Goal: Transaction & Acquisition: Book appointment/travel/reservation

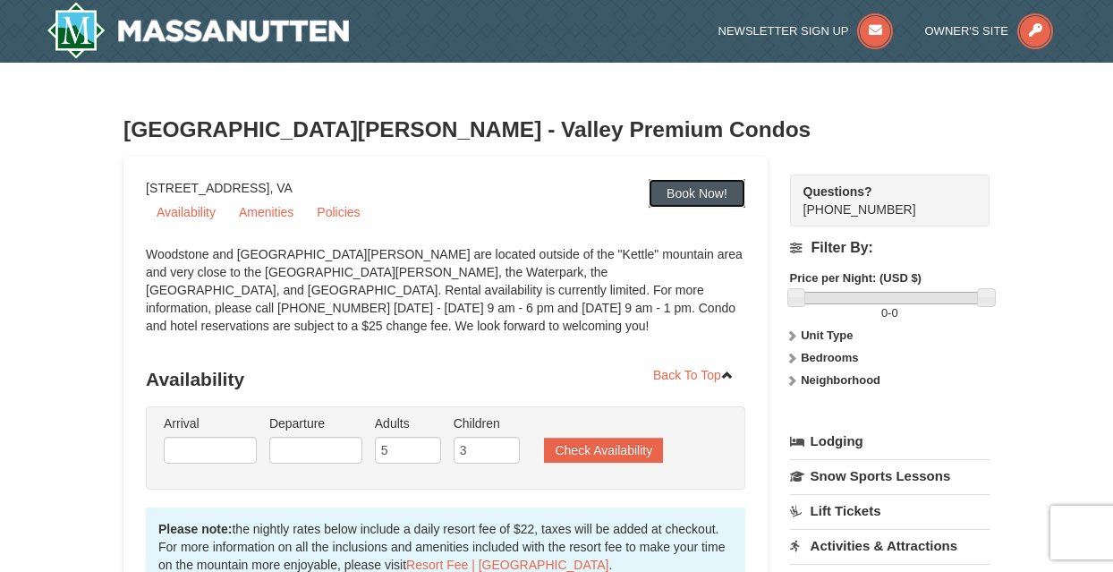
click at [699, 198] on link "Book Now!" at bounding box center [697, 193] width 97 height 29
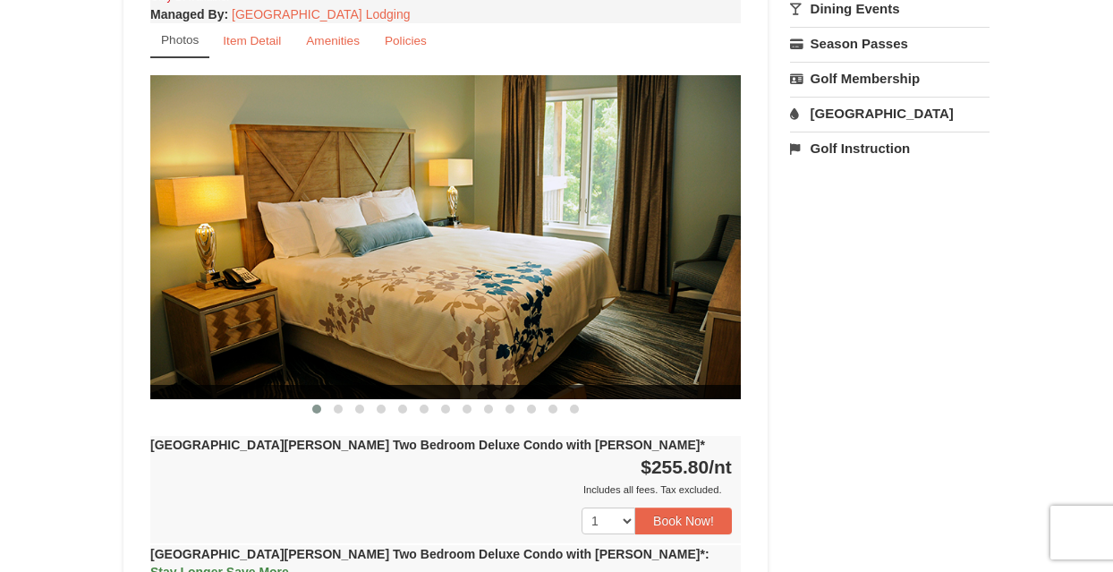
scroll to position [678, 0]
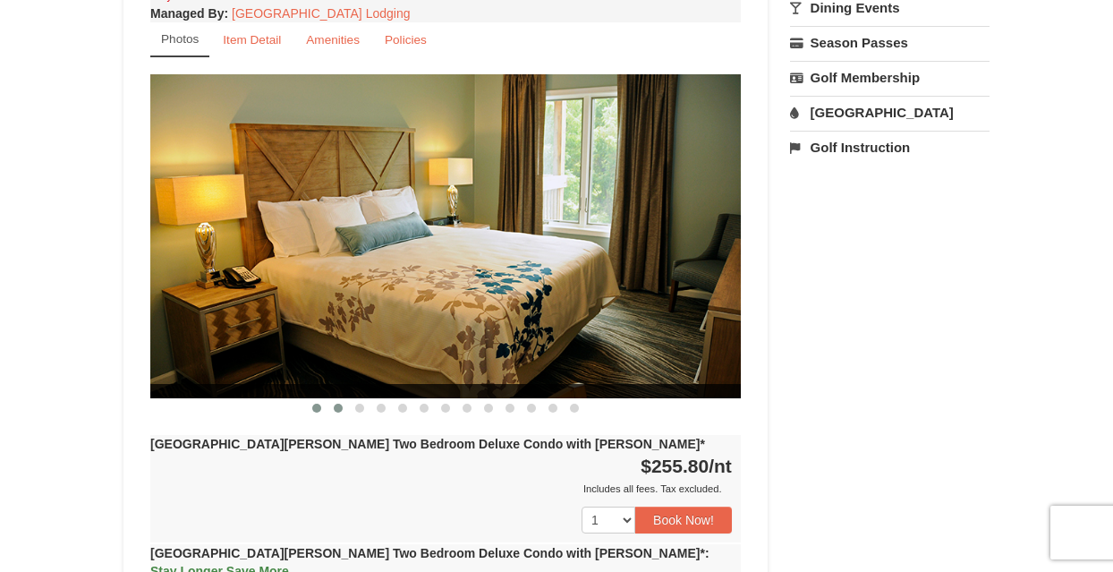
click at [338, 404] on span at bounding box center [338, 408] width 9 height 9
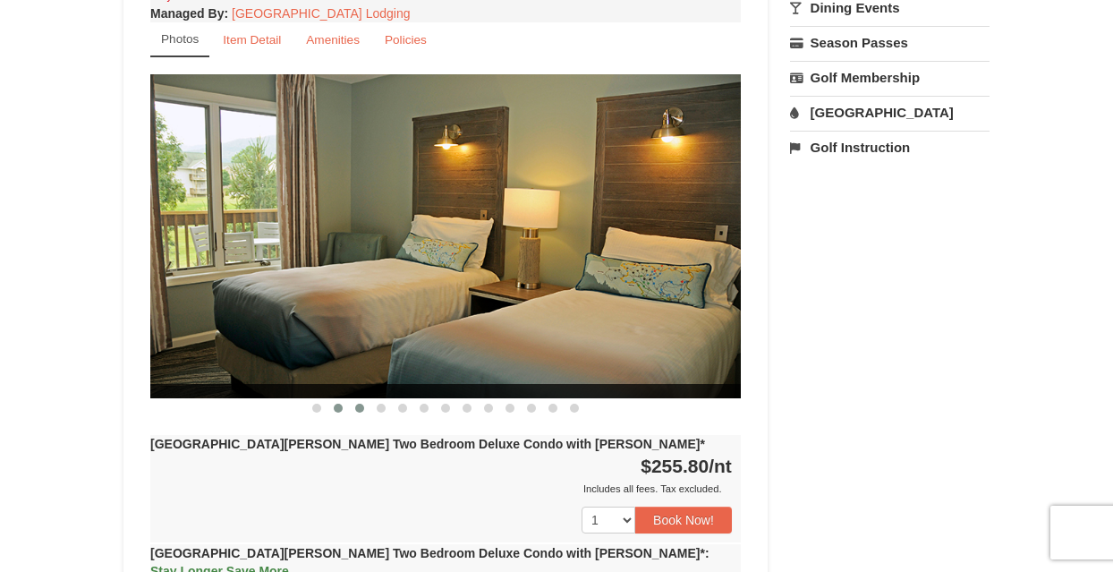
click at [354, 399] on button at bounding box center [359, 408] width 21 height 18
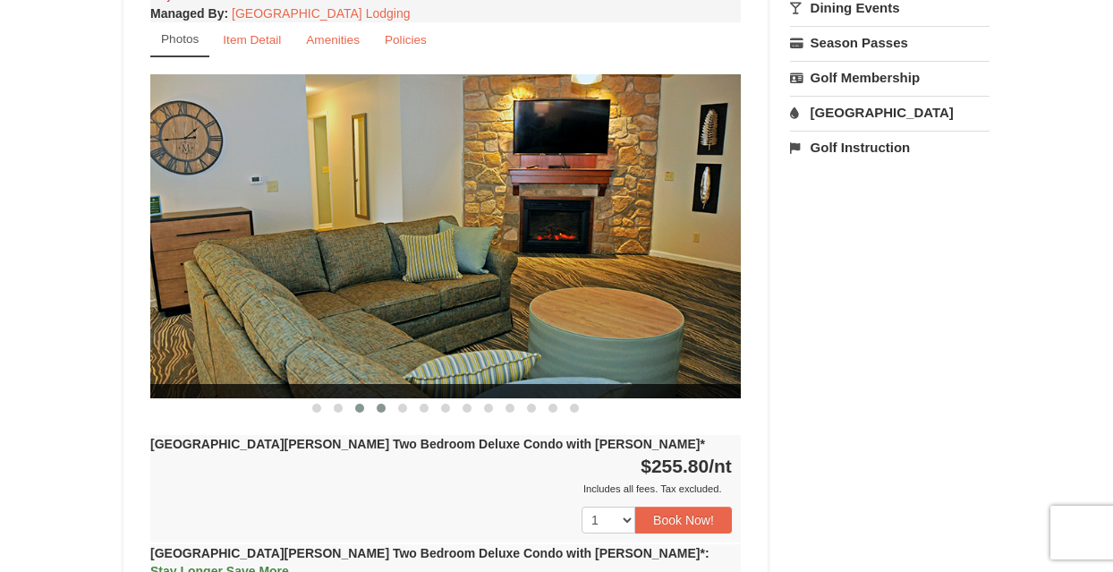
click at [381, 404] on span at bounding box center [381, 408] width 9 height 9
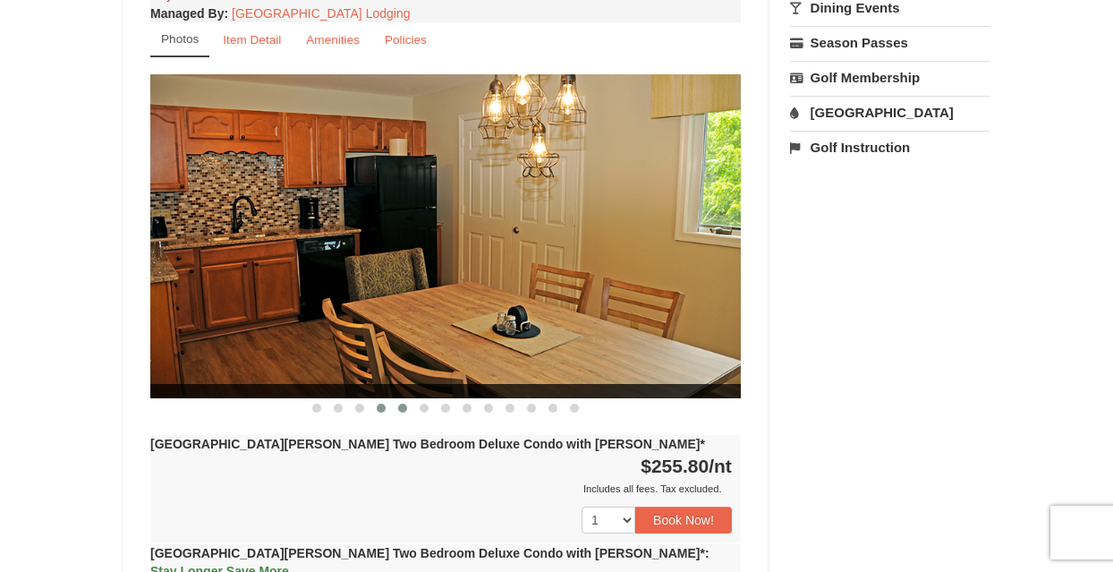
click at [403, 404] on span at bounding box center [402, 408] width 9 height 9
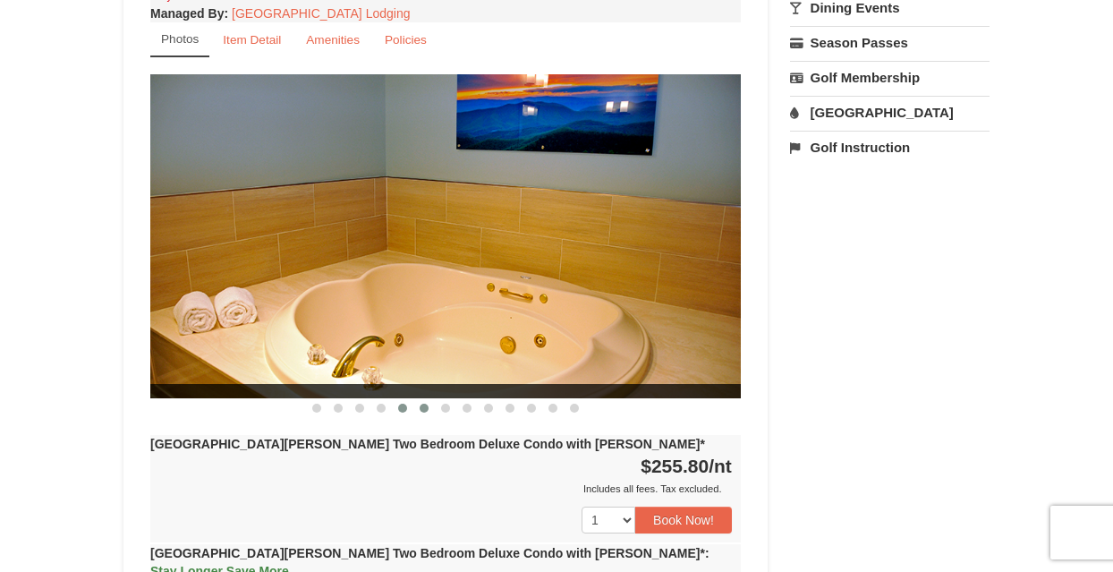
click at [421, 399] on button at bounding box center [424, 408] width 21 height 18
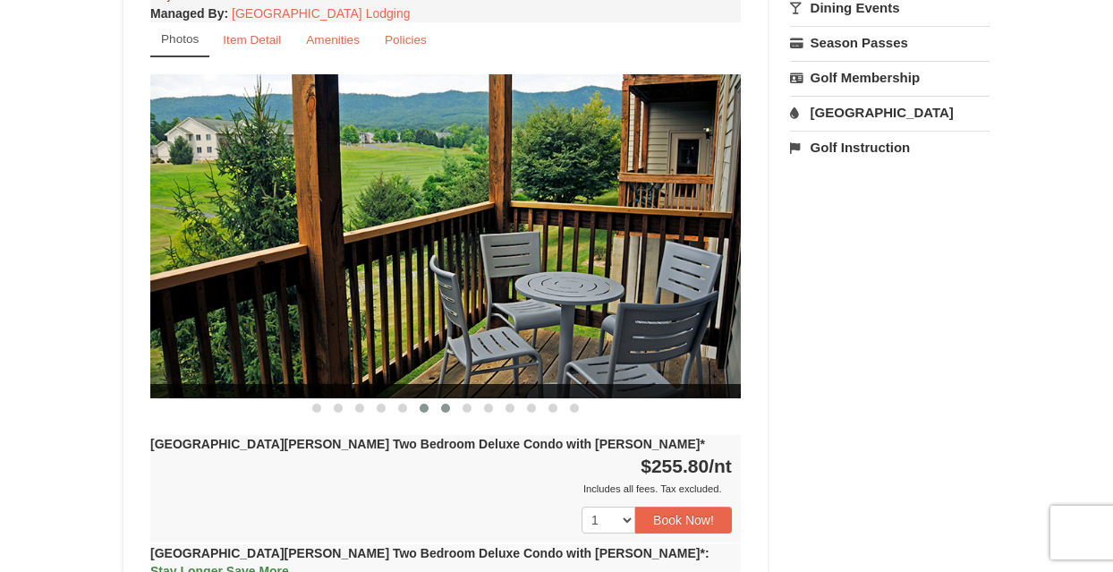
click at [445, 404] on span at bounding box center [445, 408] width 9 height 9
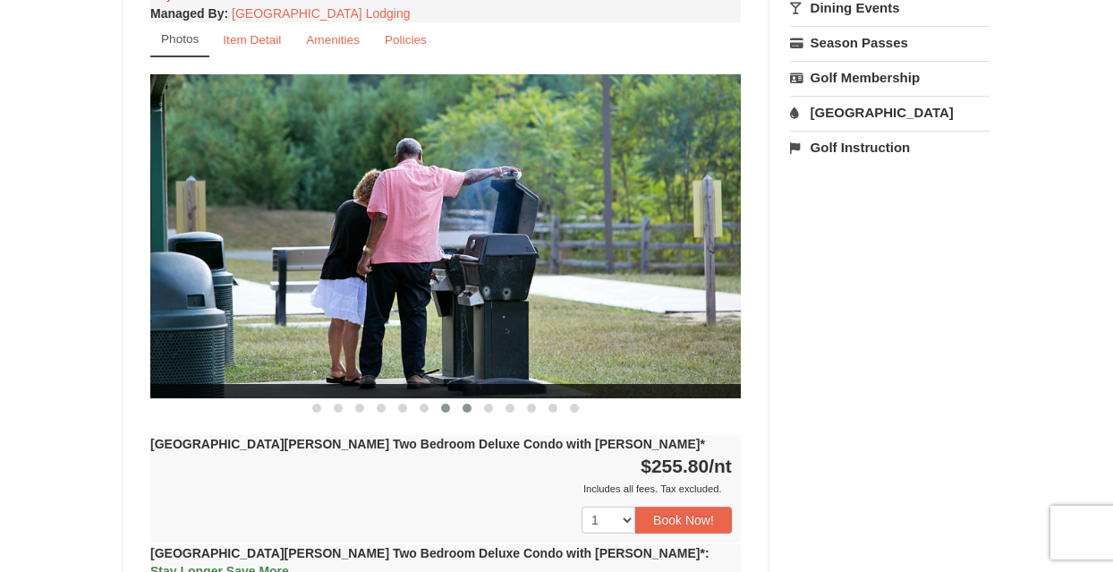
click at [465, 404] on span at bounding box center [467, 408] width 9 height 9
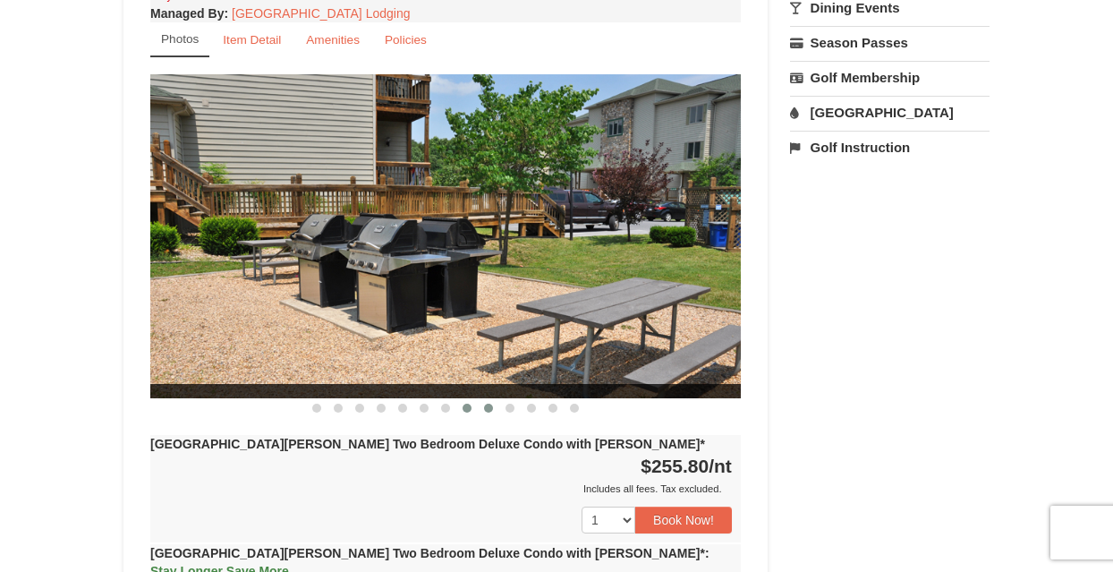
click at [488, 404] on span at bounding box center [488, 408] width 9 height 9
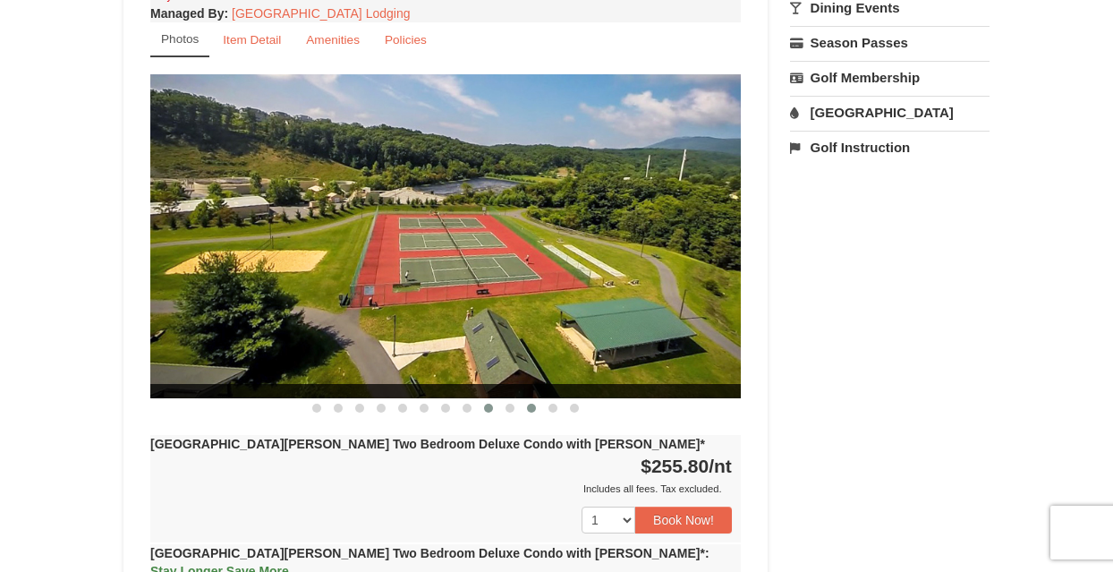
click at [533, 404] on span at bounding box center [531, 408] width 9 height 9
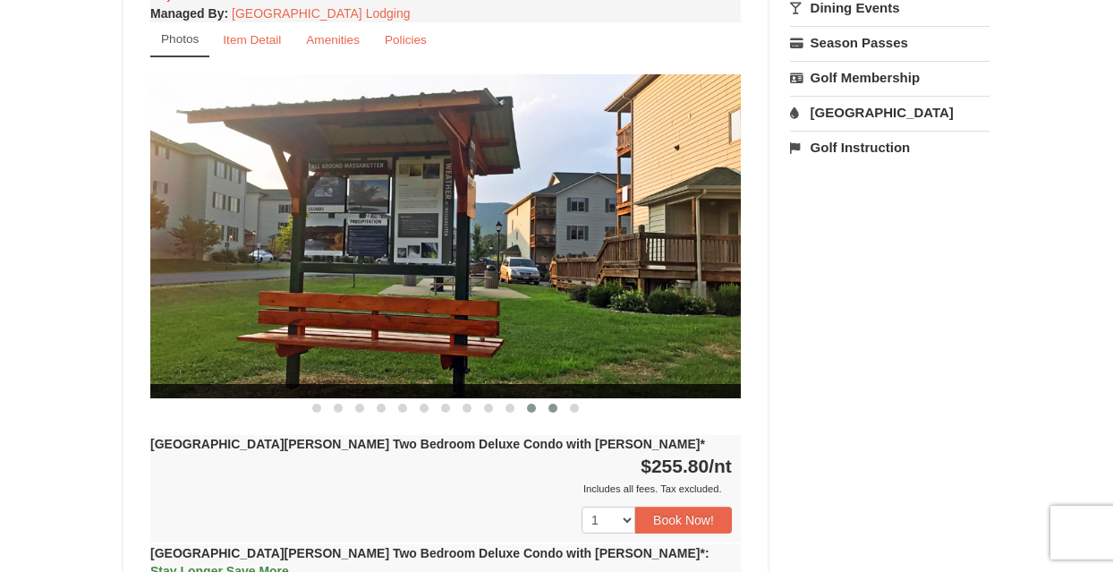
click at [548, 399] on button at bounding box center [552, 408] width 21 height 18
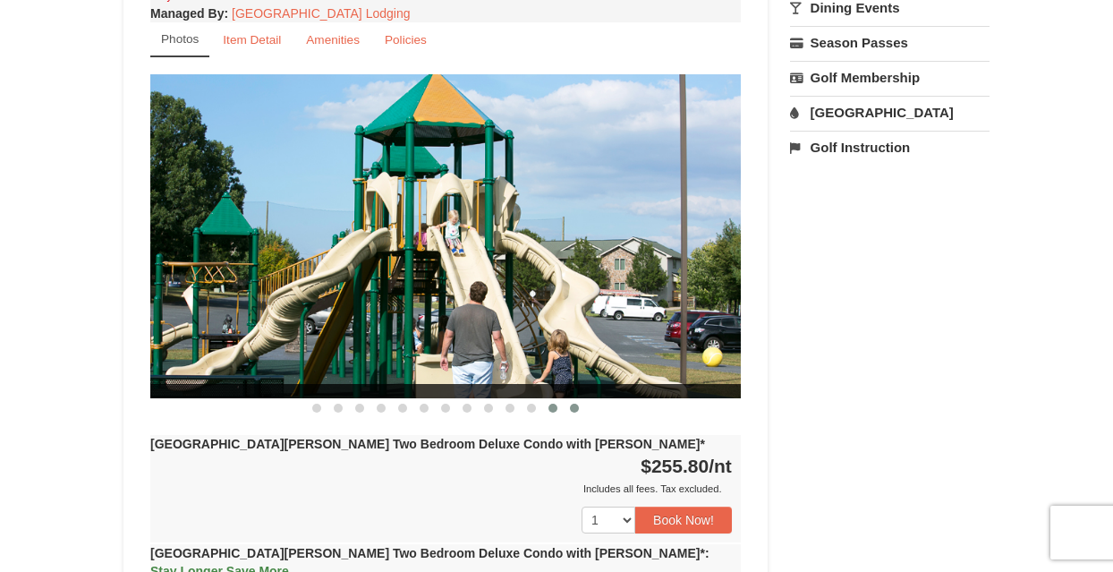
click at [568, 399] on button at bounding box center [574, 408] width 21 height 18
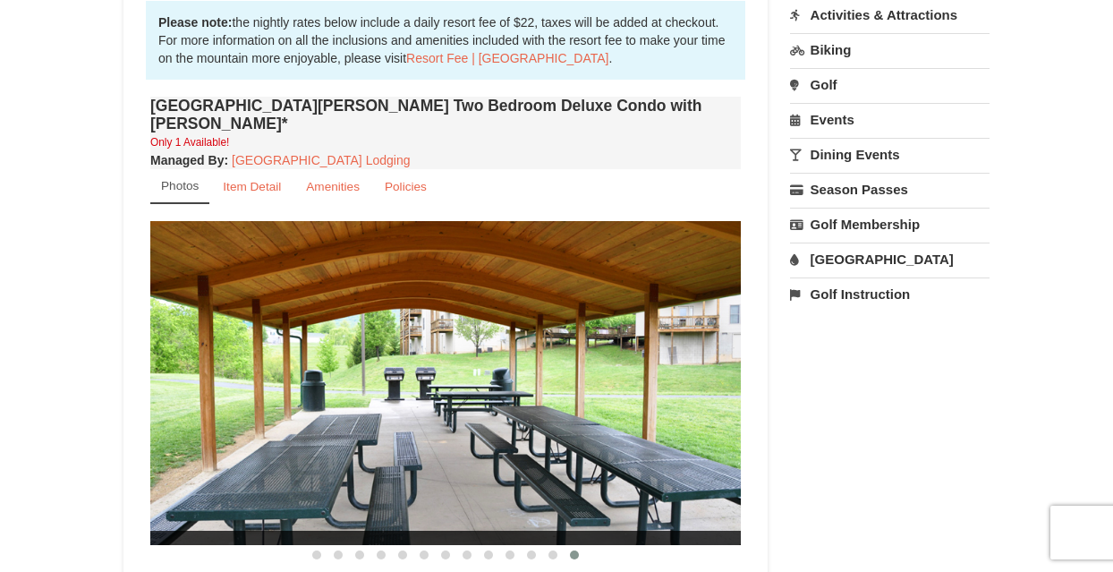
scroll to position [532, 0]
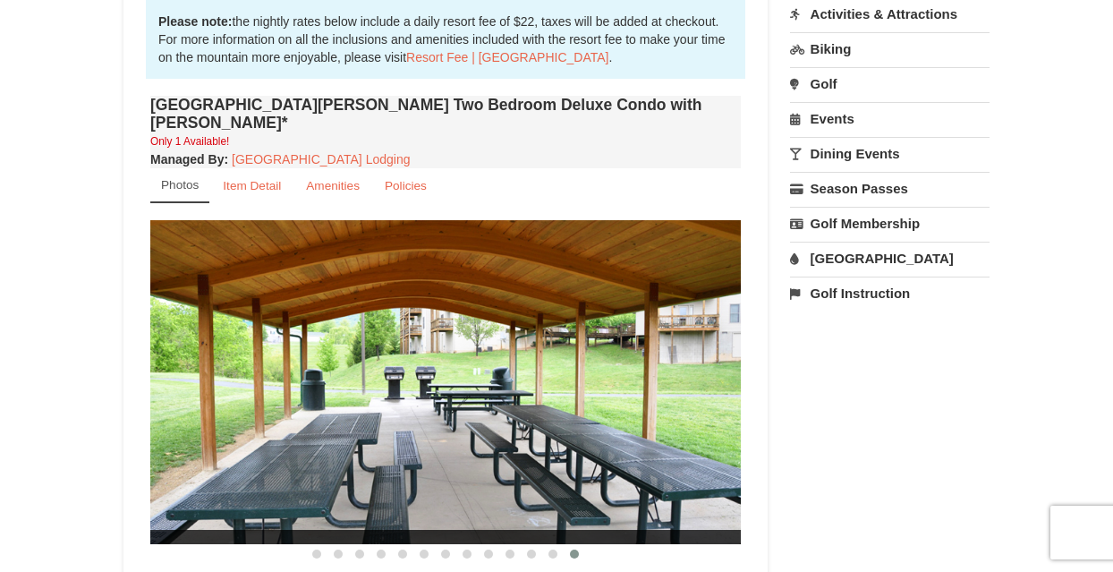
click at [840, 254] on link "[GEOGRAPHIC_DATA]" at bounding box center [890, 258] width 200 height 33
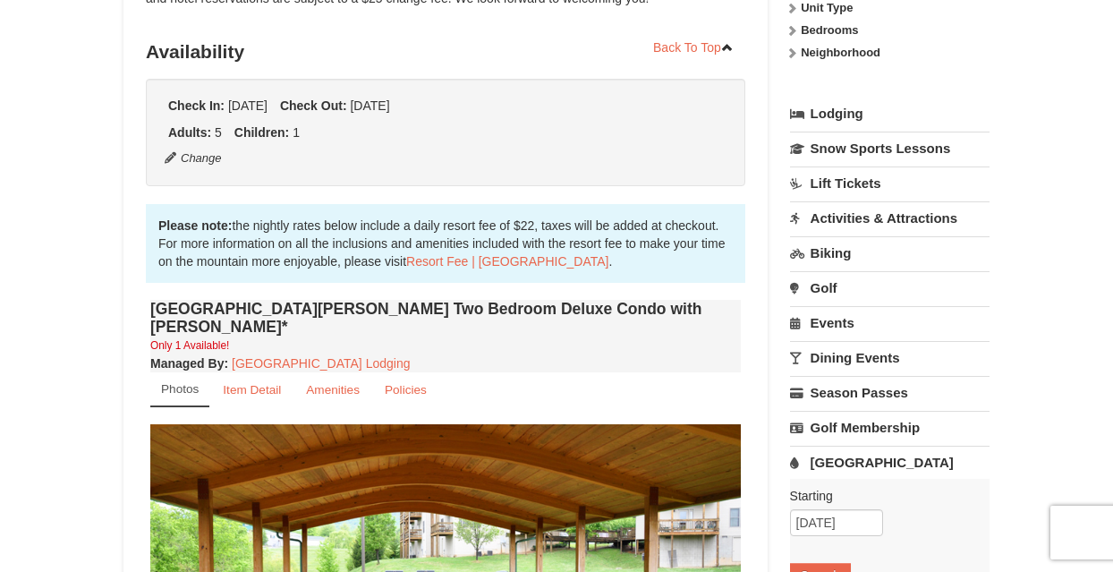
scroll to position [325, 0]
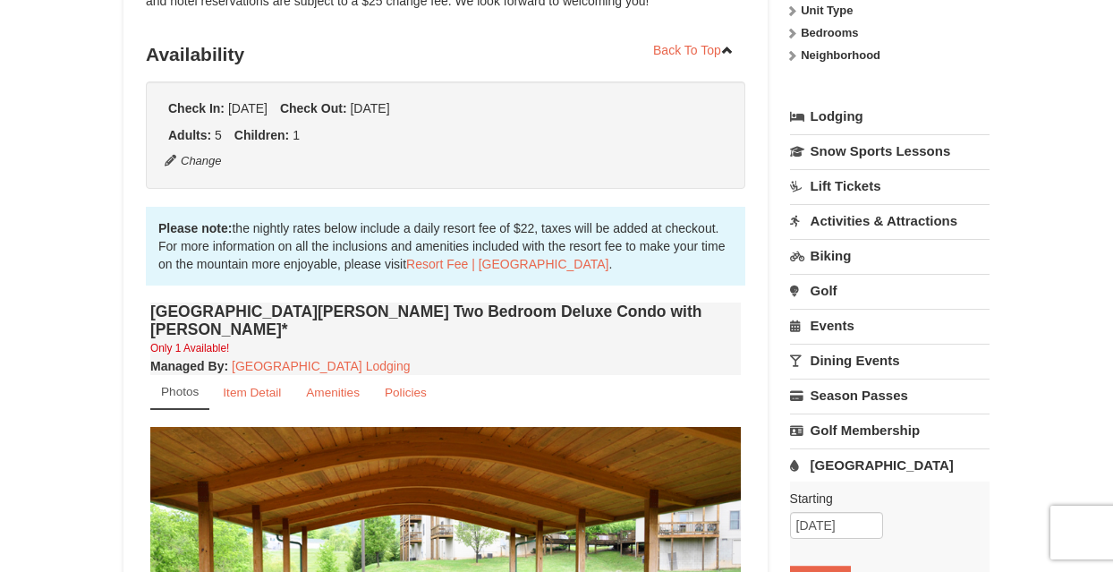
click at [860, 465] on link "[GEOGRAPHIC_DATA]" at bounding box center [890, 464] width 200 height 33
click at [842, 468] on link "[GEOGRAPHIC_DATA]" at bounding box center [890, 464] width 200 height 33
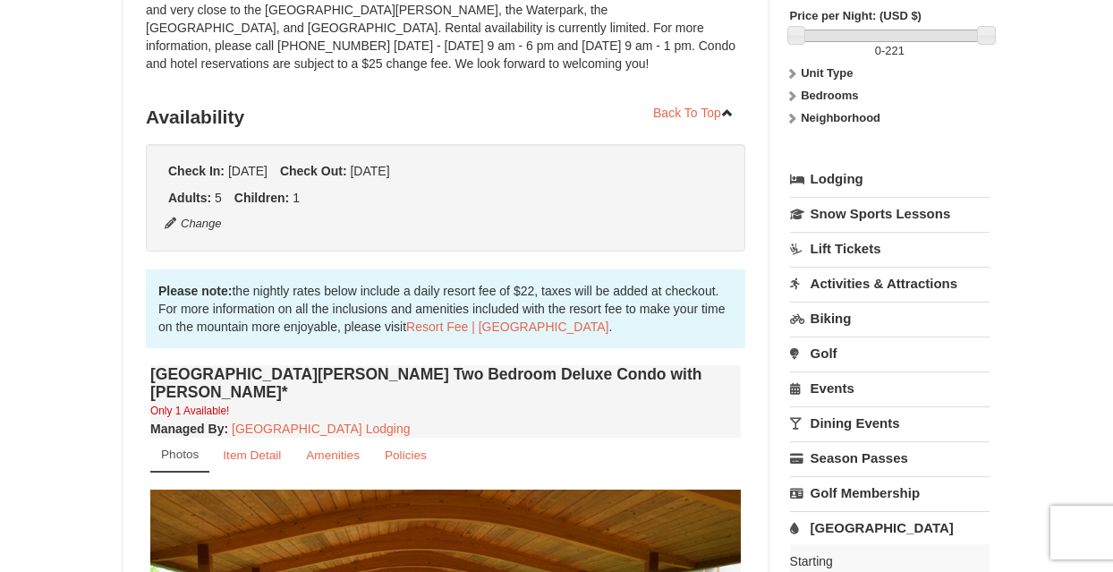
scroll to position [261, 0]
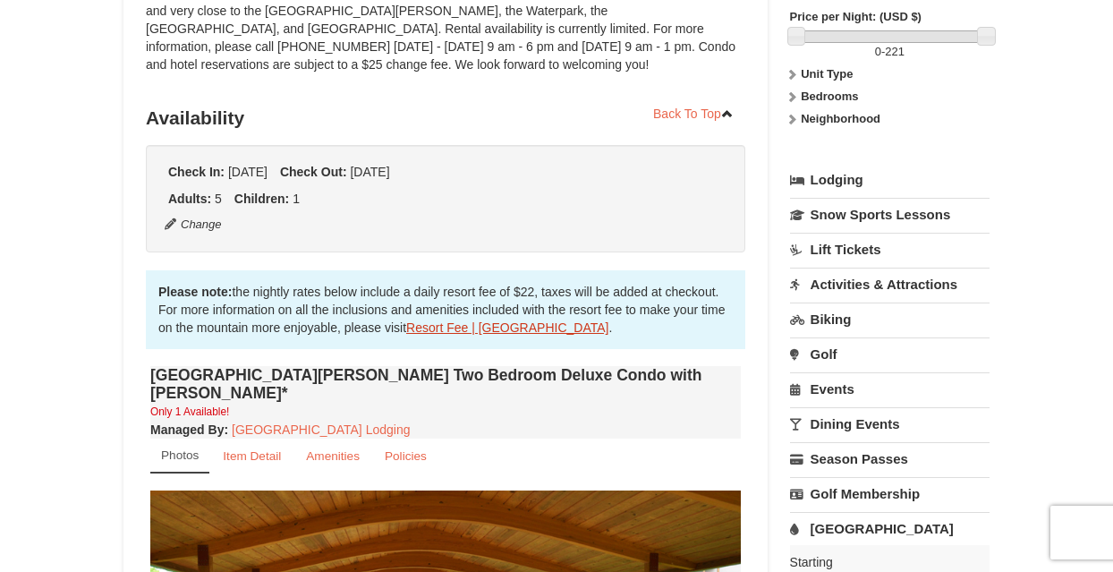
click at [485, 324] on link "Resort Fee | [GEOGRAPHIC_DATA]" at bounding box center [507, 327] width 202 height 14
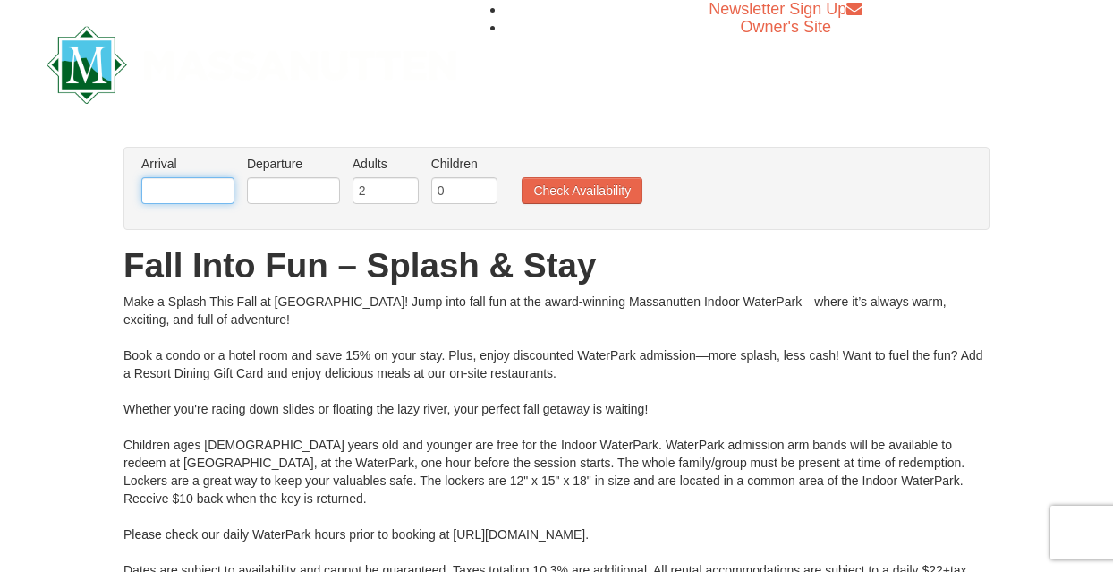
click at [213, 191] on input "text" at bounding box center [187, 190] width 93 height 27
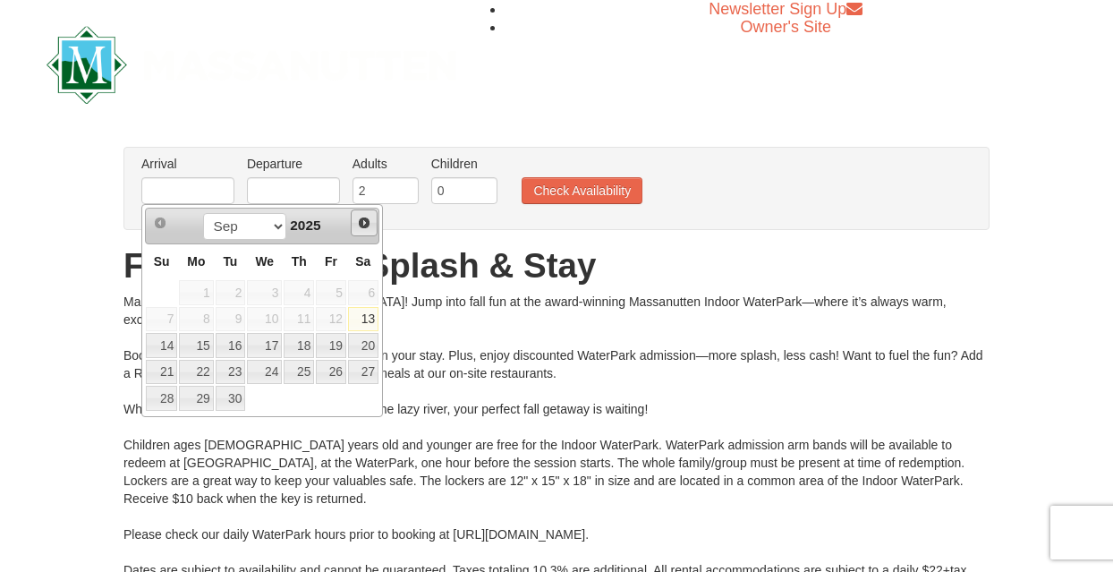
click at [358, 222] on span "Next" at bounding box center [364, 223] width 14 height 14
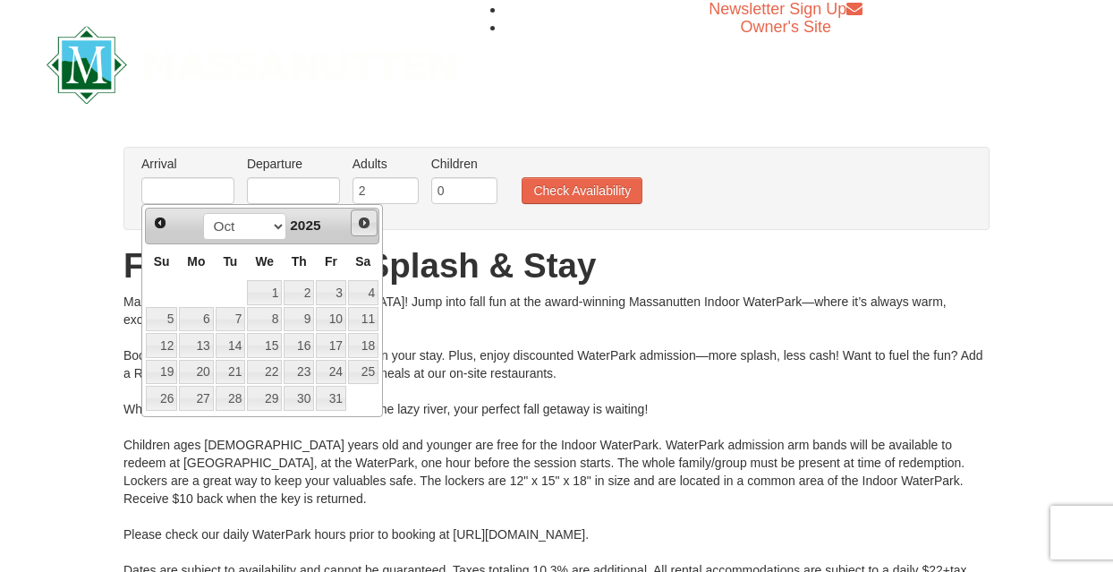
click at [358, 222] on span "Next" at bounding box center [364, 223] width 14 height 14
click at [256, 391] on link "26" at bounding box center [264, 398] width 35 height 25
type input "[DATE]"
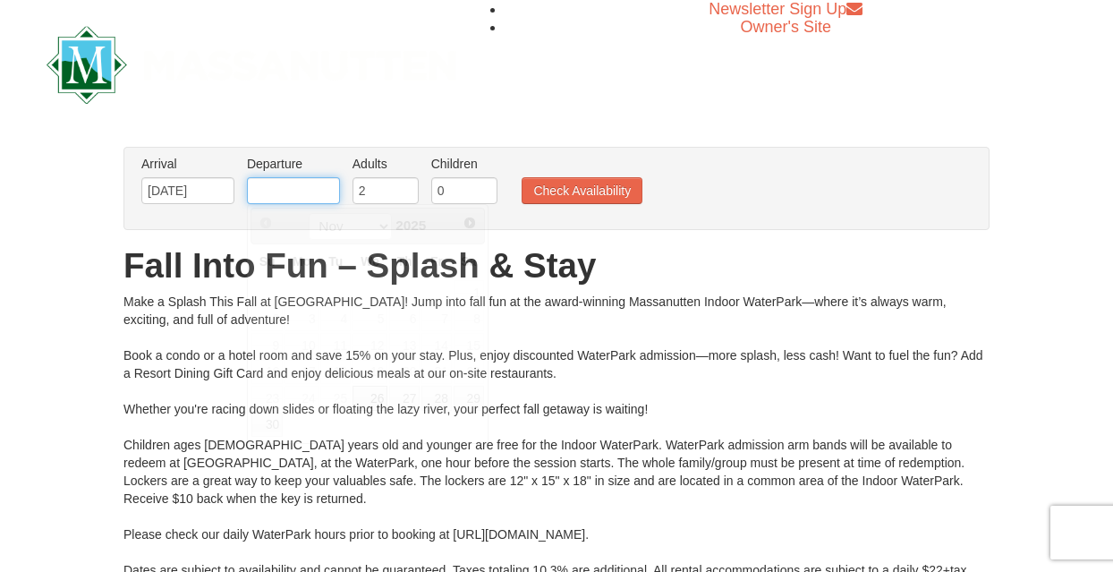
click at [300, 192] on input "text" at bounding box center [293, 190] width 93 height 27
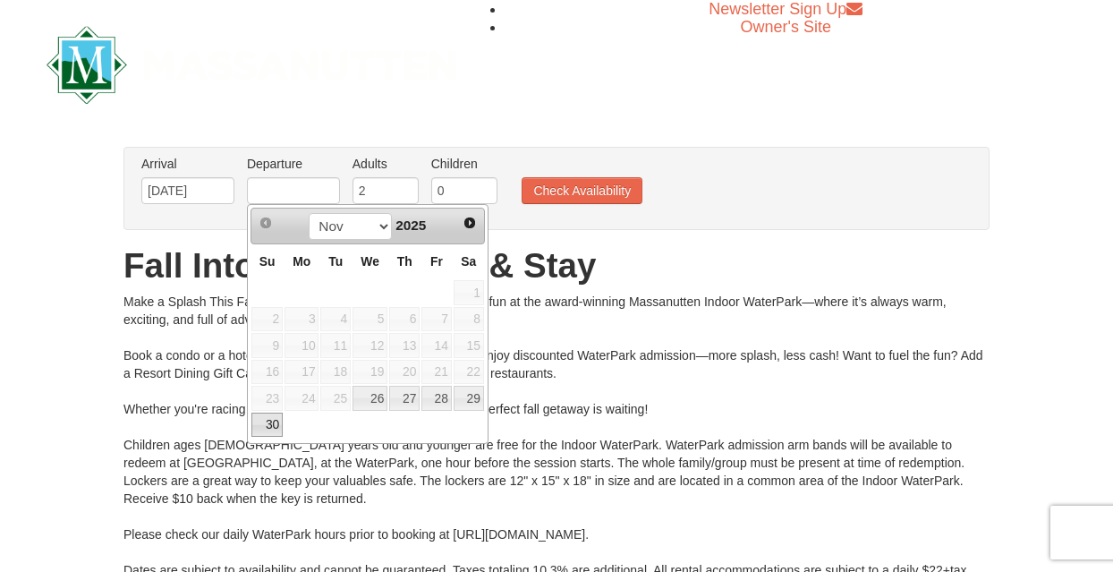
click at [261, 419] on link "30" at bounding box center [267, 425] width 31 height 25
type input "[DATE]"
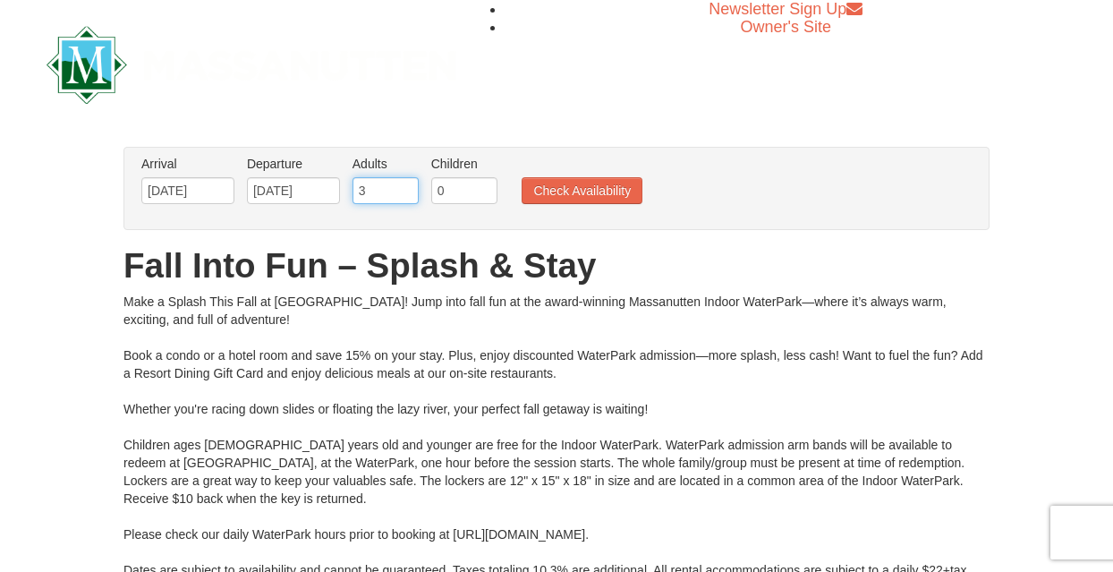
click at [405, 188] on input "3" at bounding box center [386, 190] width 66 height 27
click at [405, 188] on input "4" at bounding box center [386, 190] width 66 height 27
type input "5"
click at [405, 188] on input "5" at bounding box center [386, 190] width 66 height 27
type input "1"
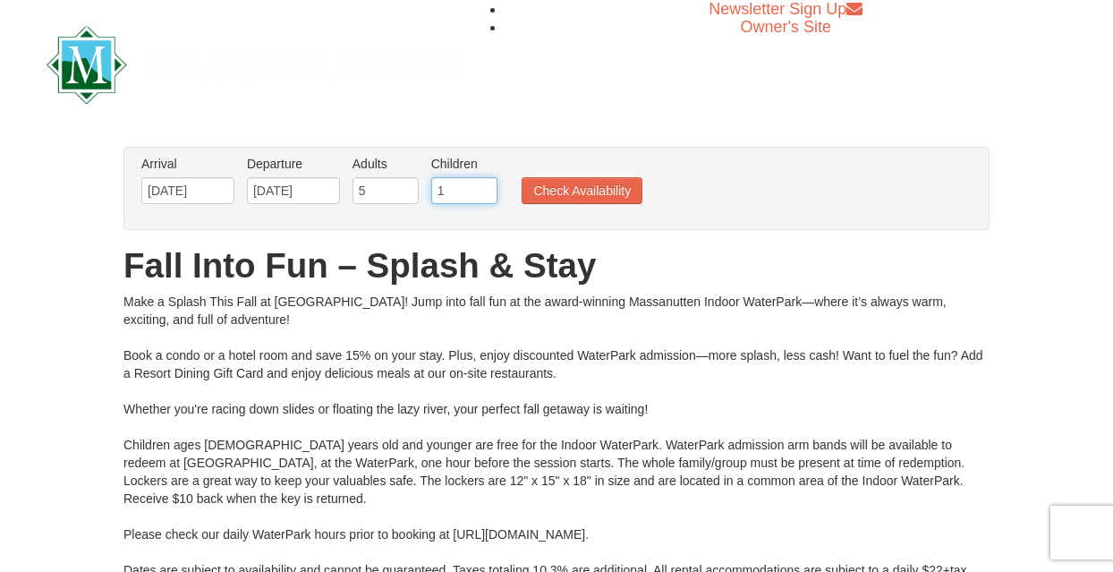
click at [483, 188] on input "1" at bounding box center [464, 190] width 66 height 27
click at [552, 194] on button "Check Availability" at bounding box center [582, 190] width 121 height 27
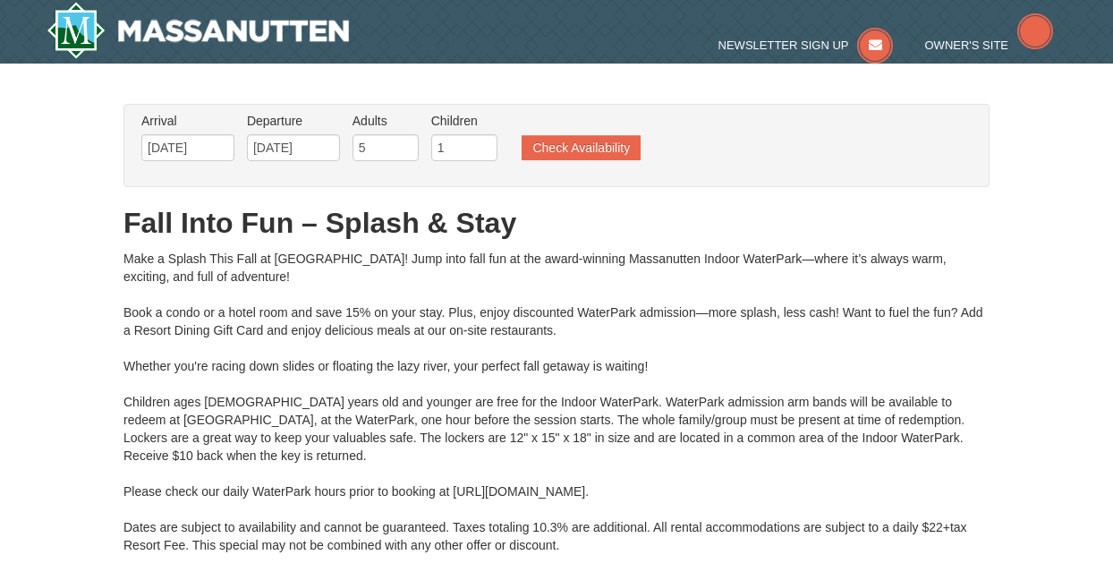
type input "[DATE]"
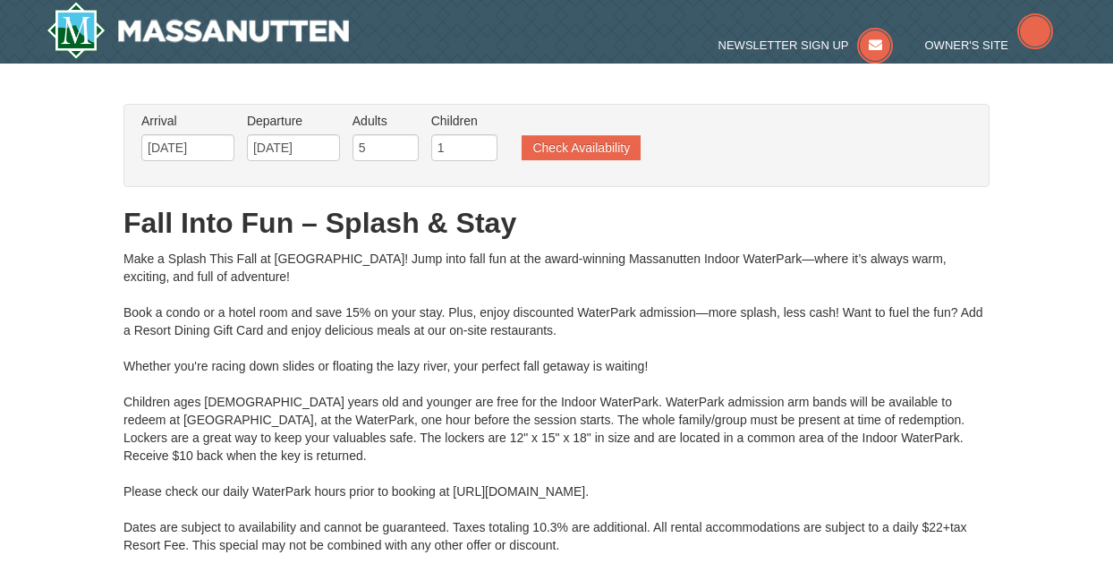
type input "[DATE]"
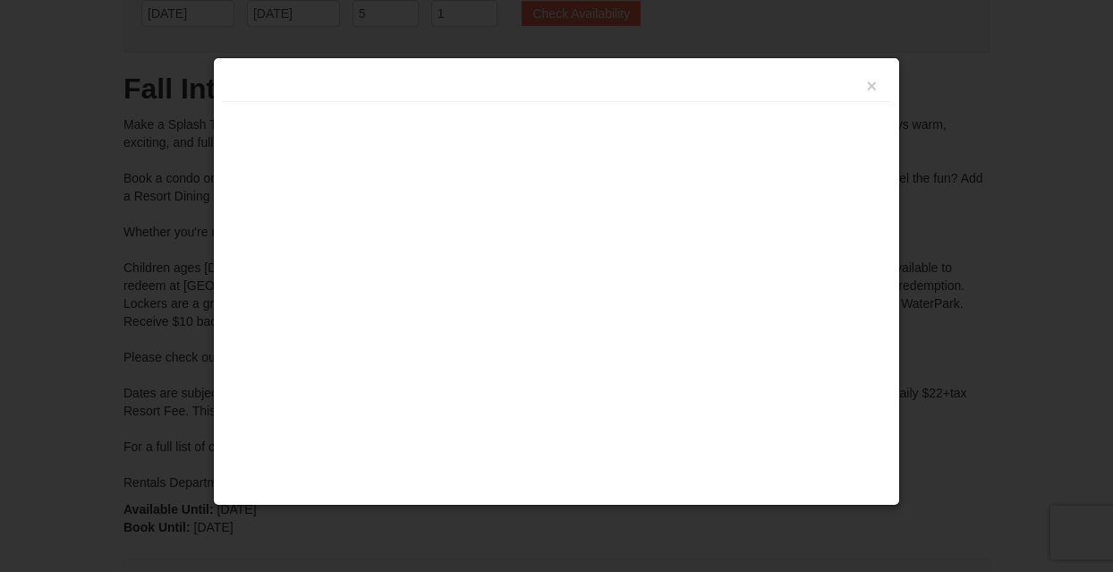
type input "[DATE]"
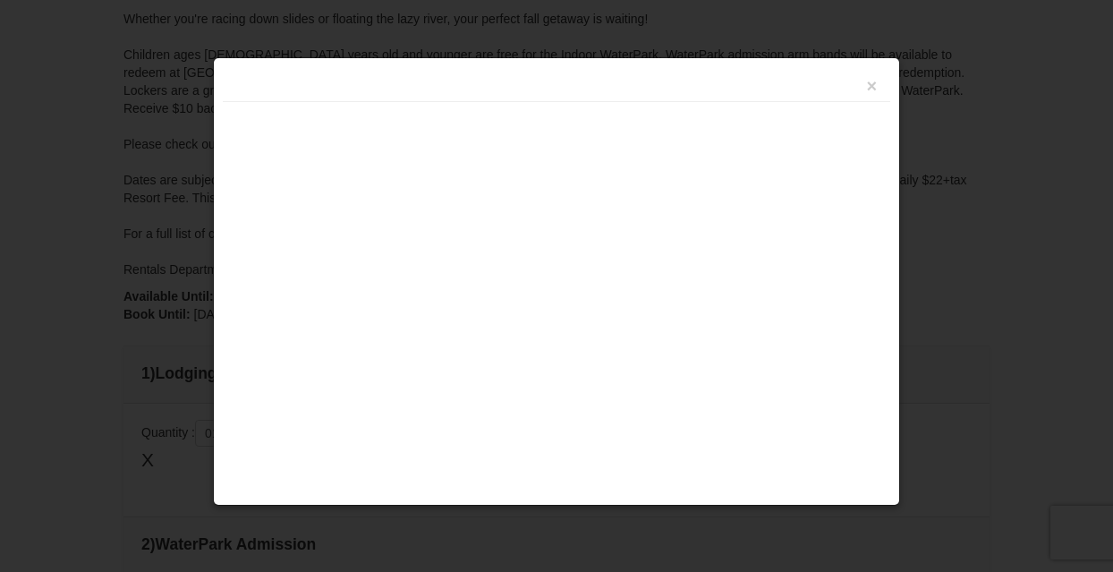
type input "[DATE]"
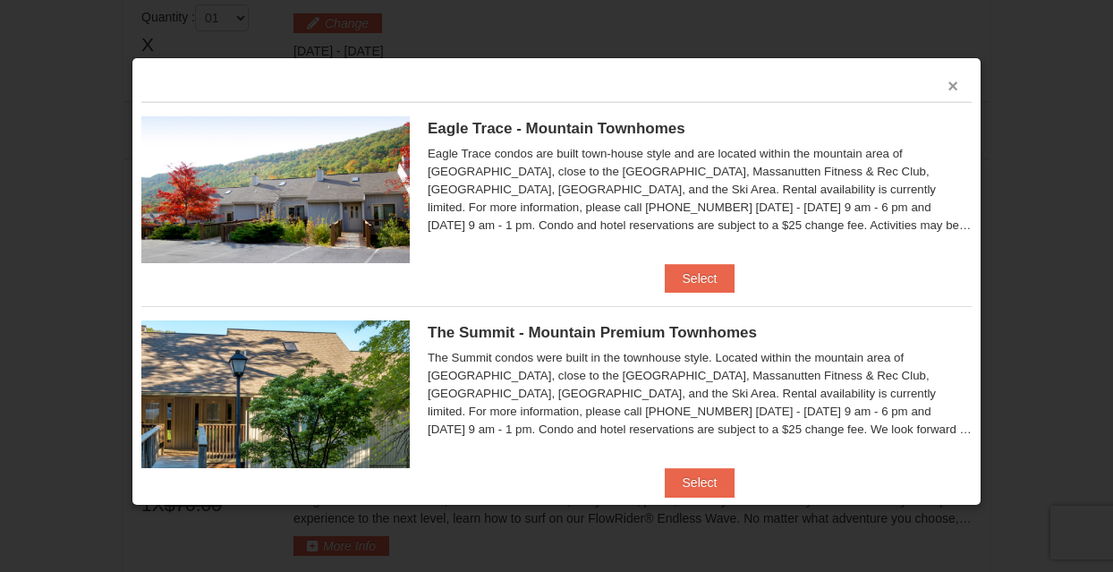
click at [948, 84] on button "×" at bounding box center [953, 86] width 11 height 18
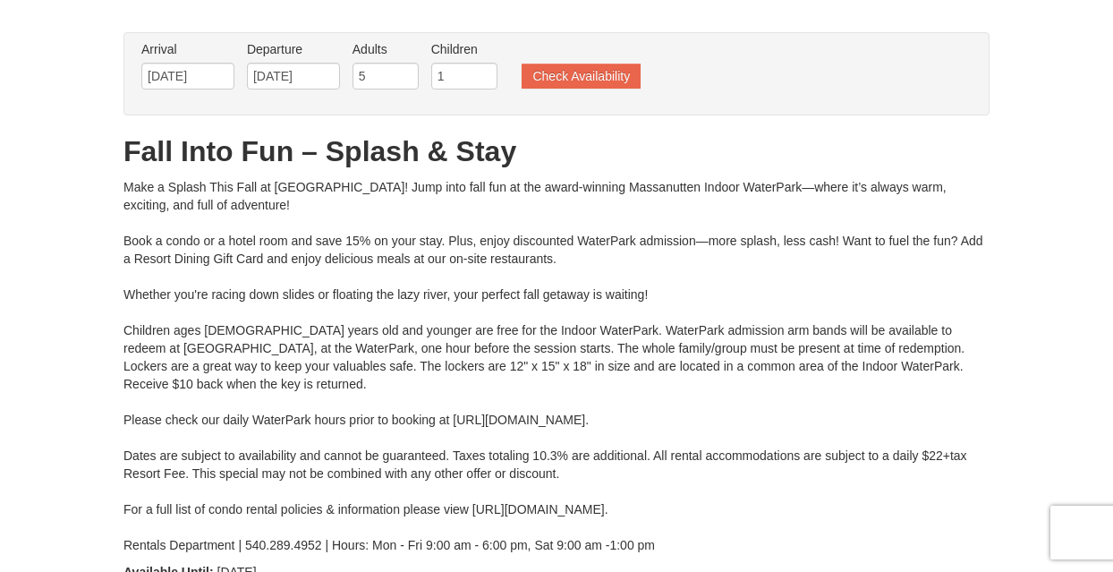
scroll to position [28, 0]
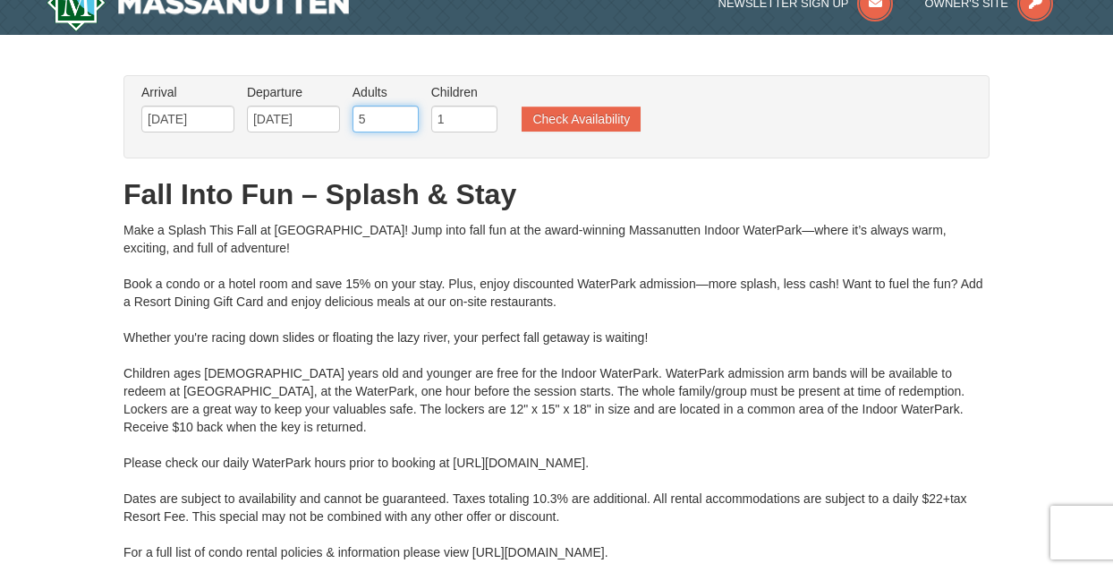
drag, startPoint x: 405, startPoint y: 111, endPoint x: 384, endPoint y: 115, distance: 21.9
click at [384, 115] on input "5" at bounding box center [386, 119] width 66 height 27
click at [407, 112] on input "6" at bounding box center [386, 119] width 66 height 27
click at [407, 112] on input "7" at bounding box center [386, 119] width 66 height 27
type input "8"
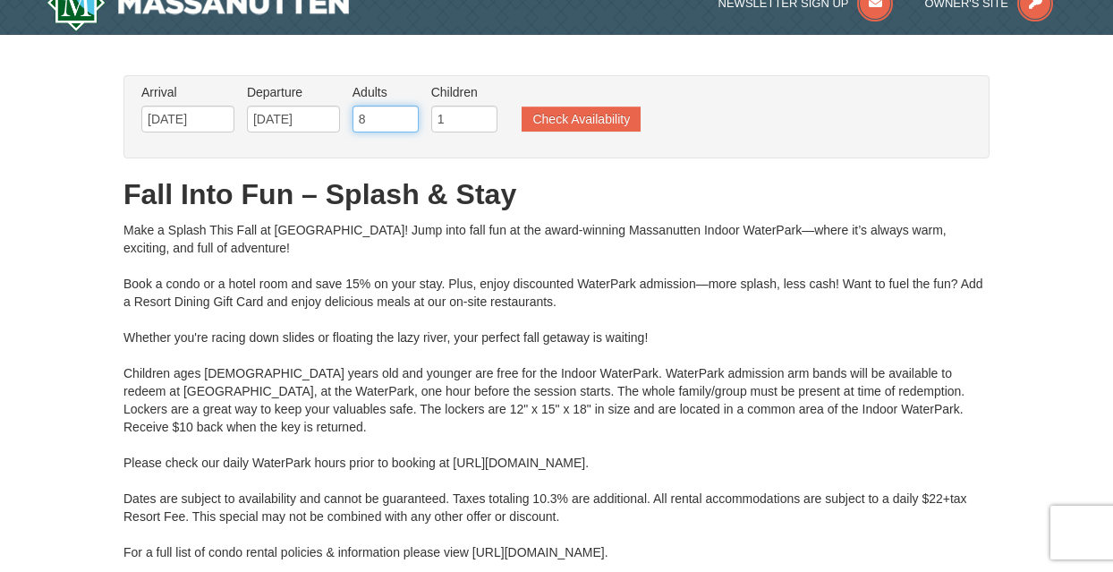
click at [407, 112] on input "8" at bounding box center [386, 119] width 66 height 27
click at [556, 121] on button "Check Availability" at bounding box center [581, 119] width 119 height 25
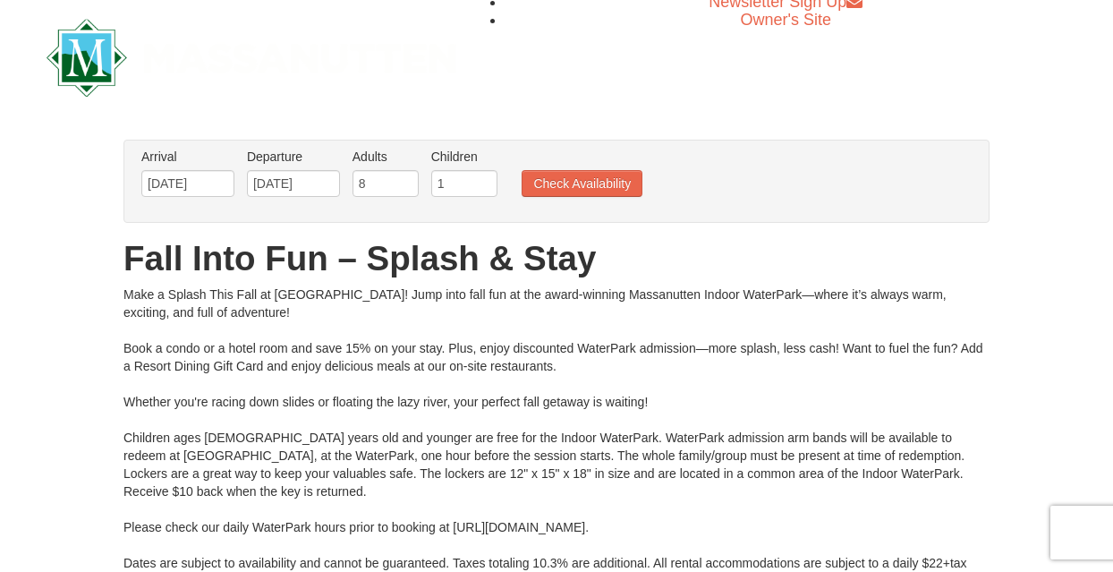
scroll to position [5, 0]
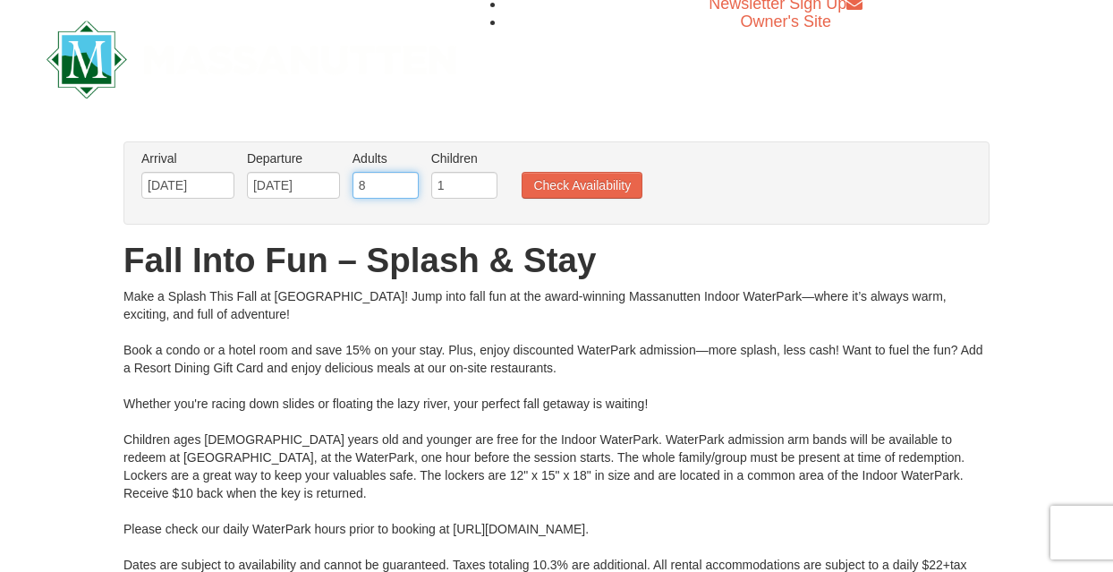
drag, startPoint x: 406, startPoint y: 189, endPoint x: 390, endPoint y: 190, distance: 16.1
drag, startPoint x: 390, startPoint y: 190, endPoint x: 405, endPoint y: 186, distance: 14.8
drag, startPoint x: 405, startPoint y: 186, endPoint x: 380, endPoint y: 186, distance: 25.1
drag, startPoint x: 380, startPoint y: 186, endPoint x: 372, endPoint y: 174, distance: 14.4
click at [372, 174] on input "8" at bounding box center [386, 185] width 66 height 27
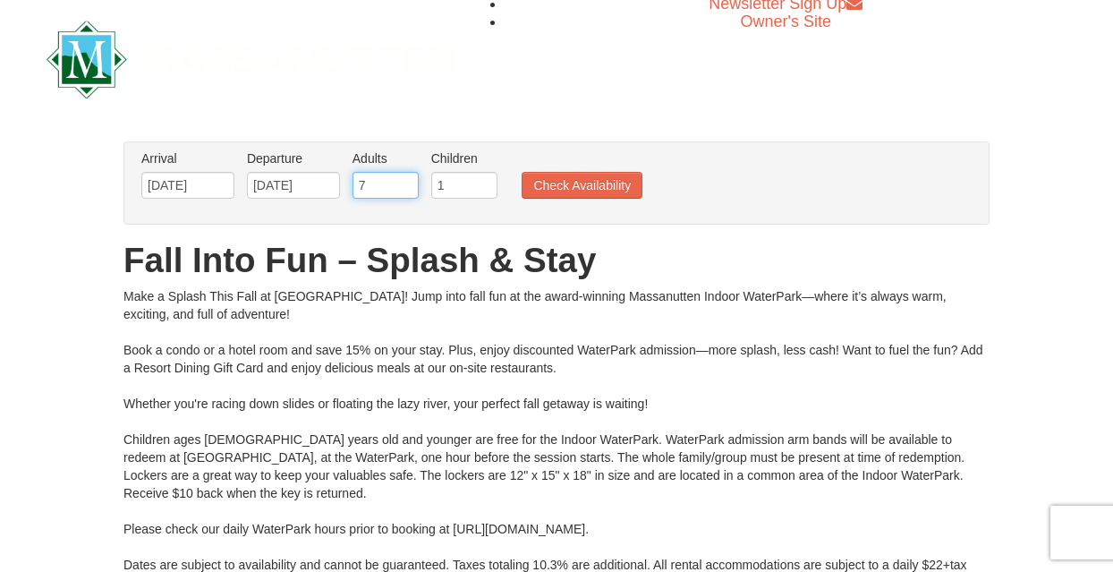
click at [407, 187] on input "7" at bounding box center [386, 185] width 66 height 27
click at [407, 187] on input "6" at bounding box center [386, 185] width 66 height 27
click at [407, 187] on input "5" at bounding box center [386, 185] width 66 height 27
type input "4"
click at [407, 187] on input "4" at bounding box center [386, 185] width 66 height 27
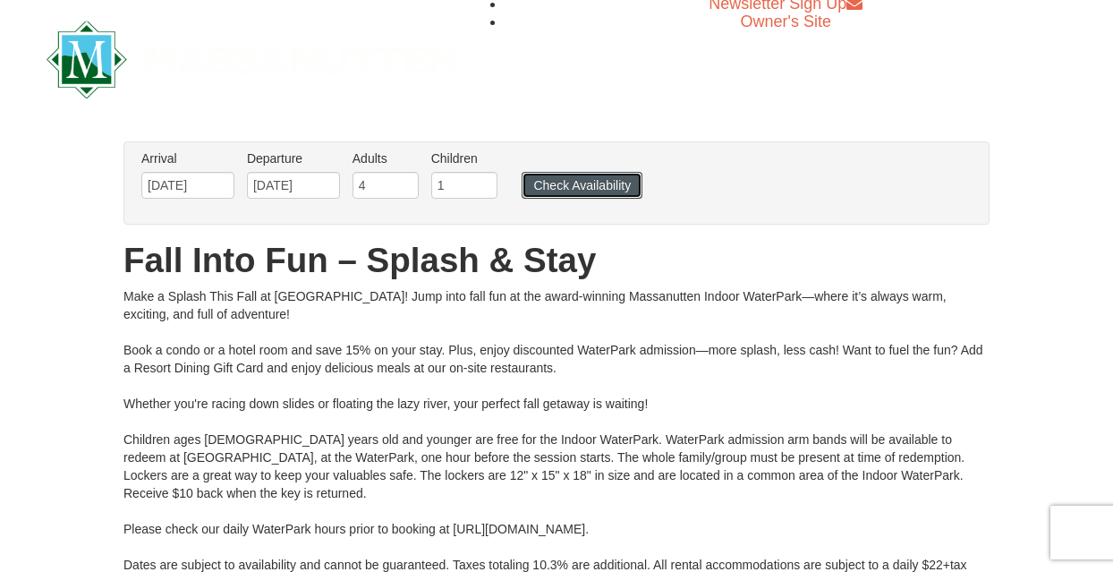
click at [589, 186] on button "Check Availability" at bounding box center [582, 185] width 121 height 27
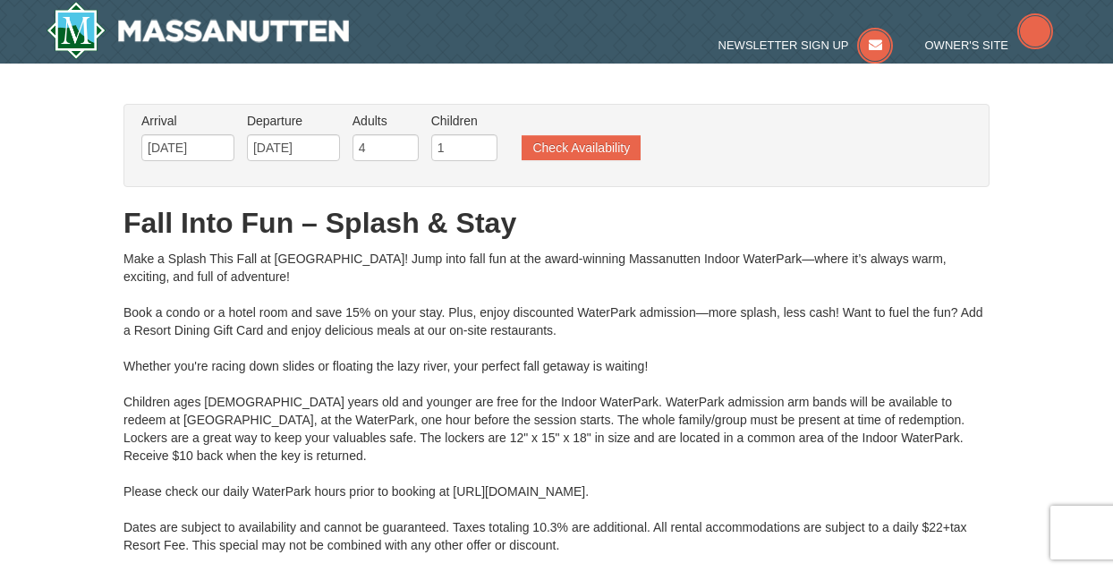
type input "[DATE]"
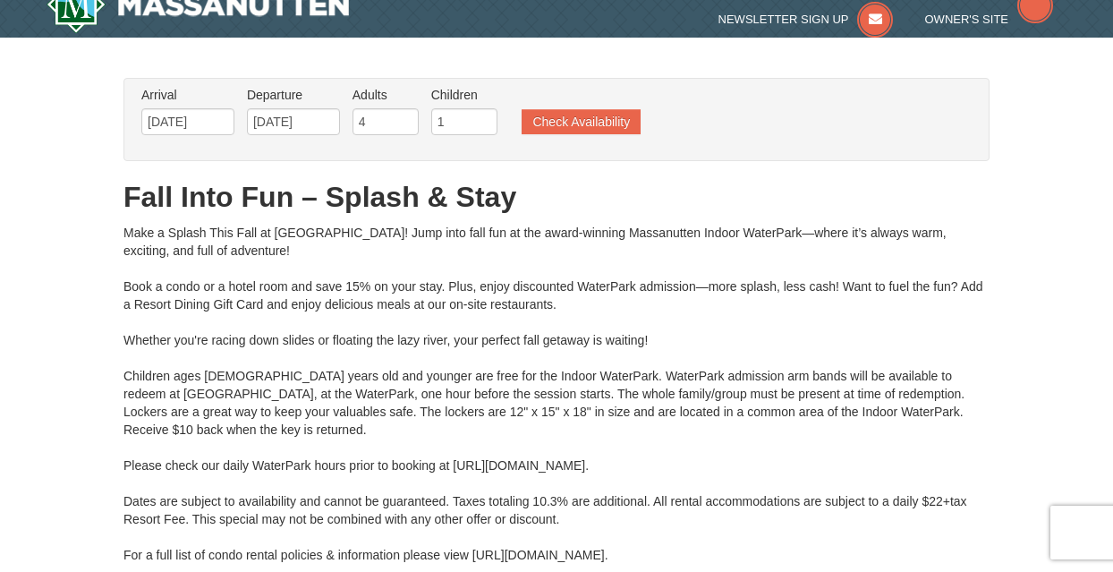
type input "[DATE]"
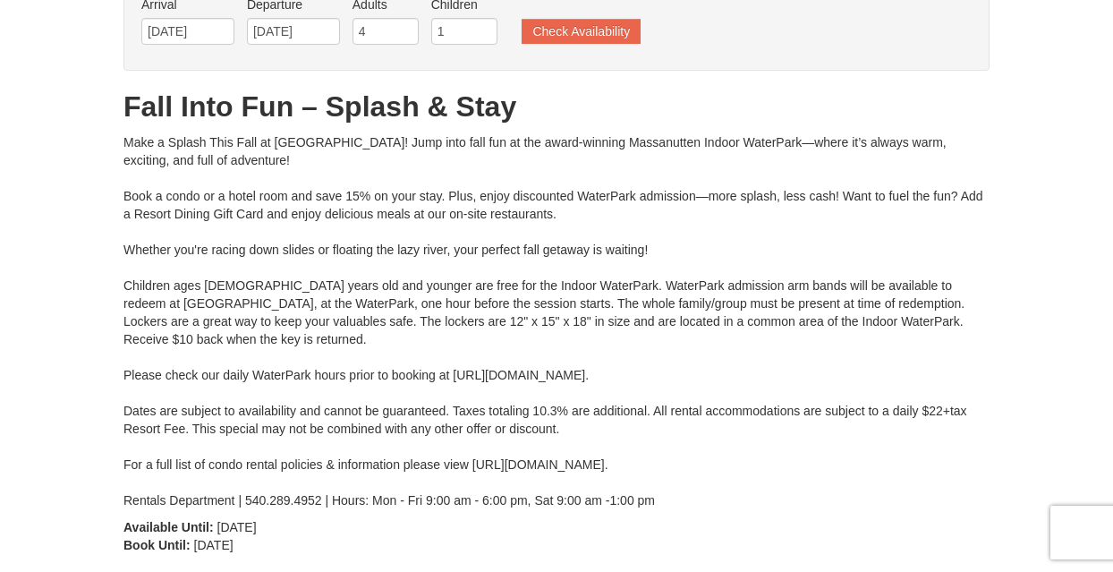
type input "[DATE]"
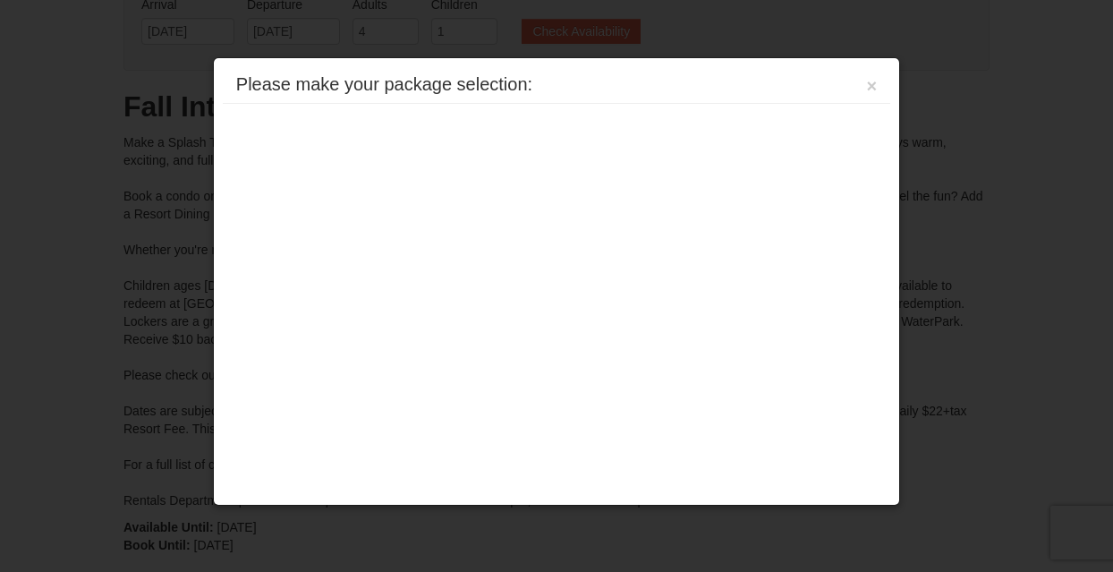
type input "[DATE]"
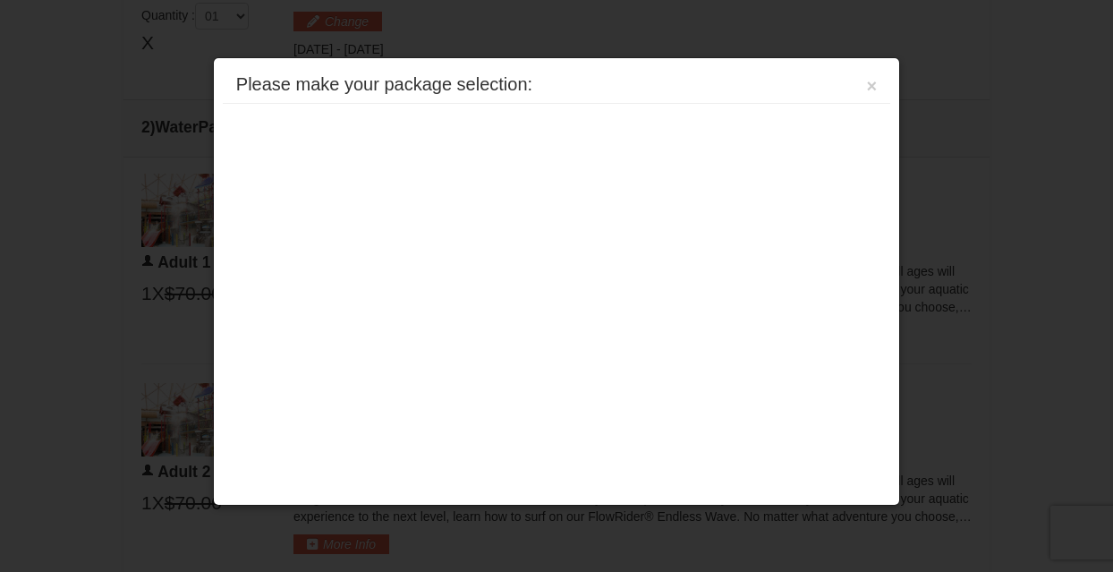
scroll to position [764, 0]
click at [870, 90] on button "×" at bounding box center [872, 86] width 11 height 18
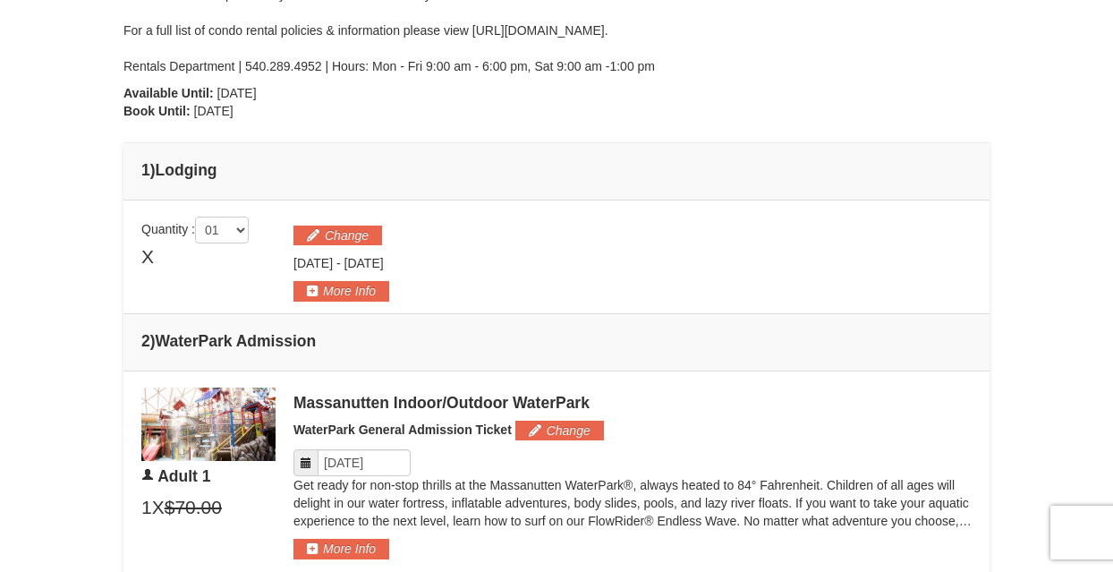
scroll to position [546, 0]
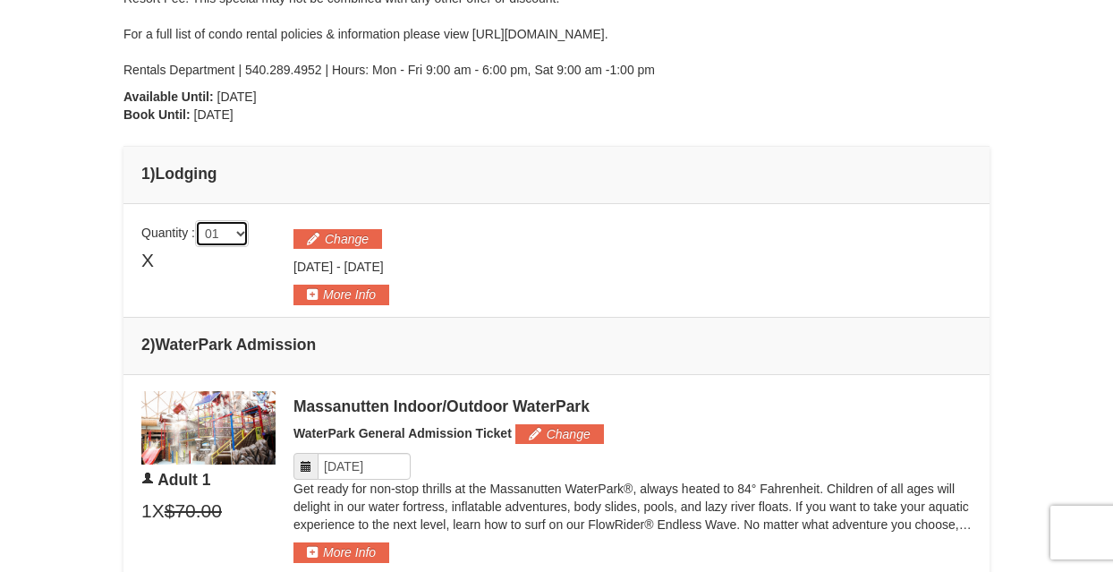
click at [248, 232] on select "01 02 03 04 05" at bounding box center [222, 233] width 54 height 27
select select "2"
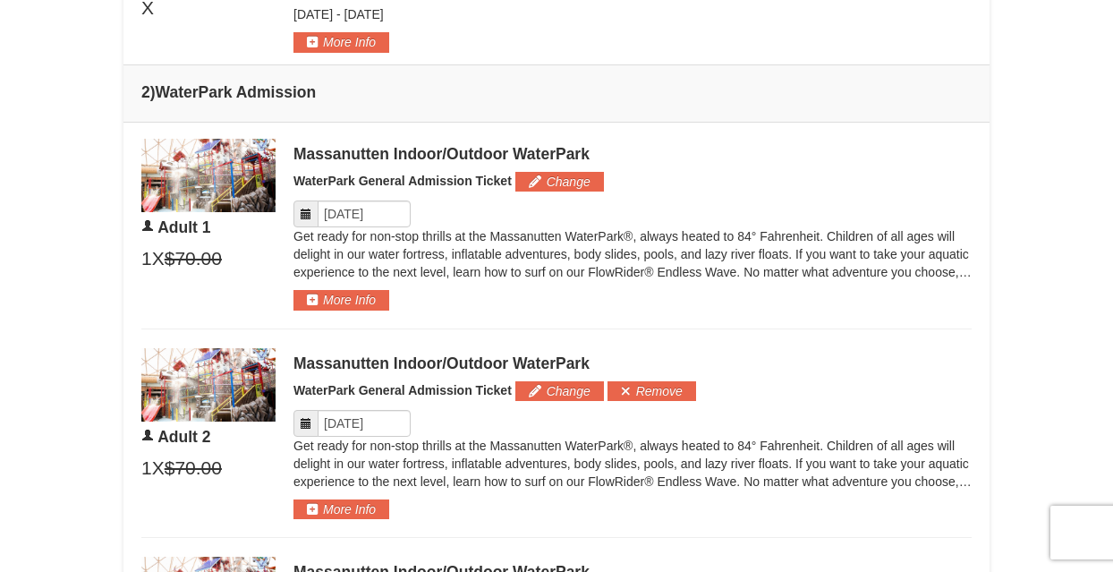
scroll to position [798, 0]
click at [303, 422] on icon at bounding box center [306, 423] width 13 height 13
click at [363, 300] on button "More Info" at bounding box center [342, 300] width 96 height 20
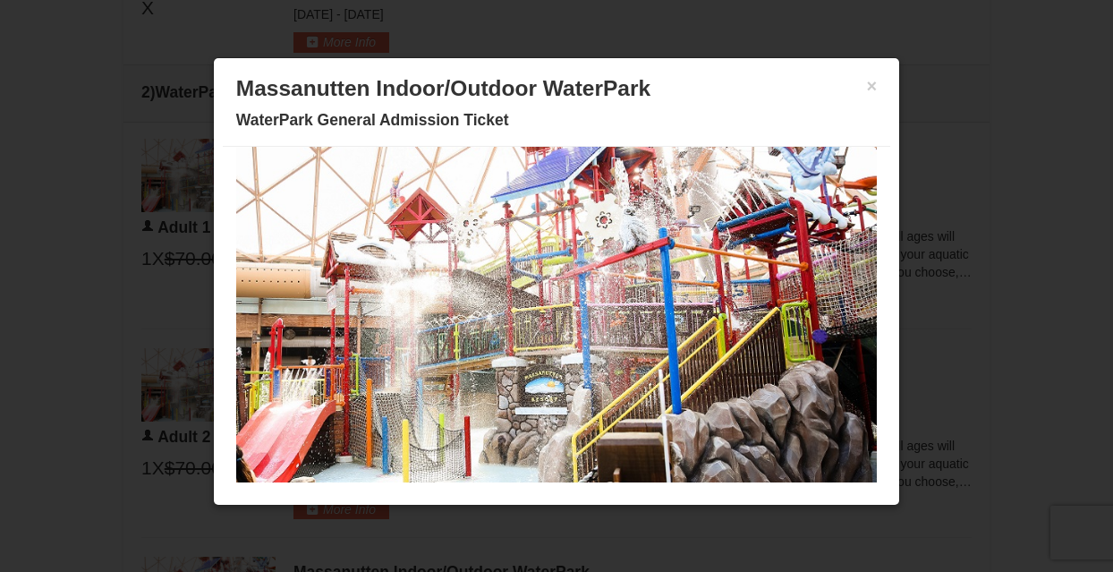
scroll to position [0, 0]
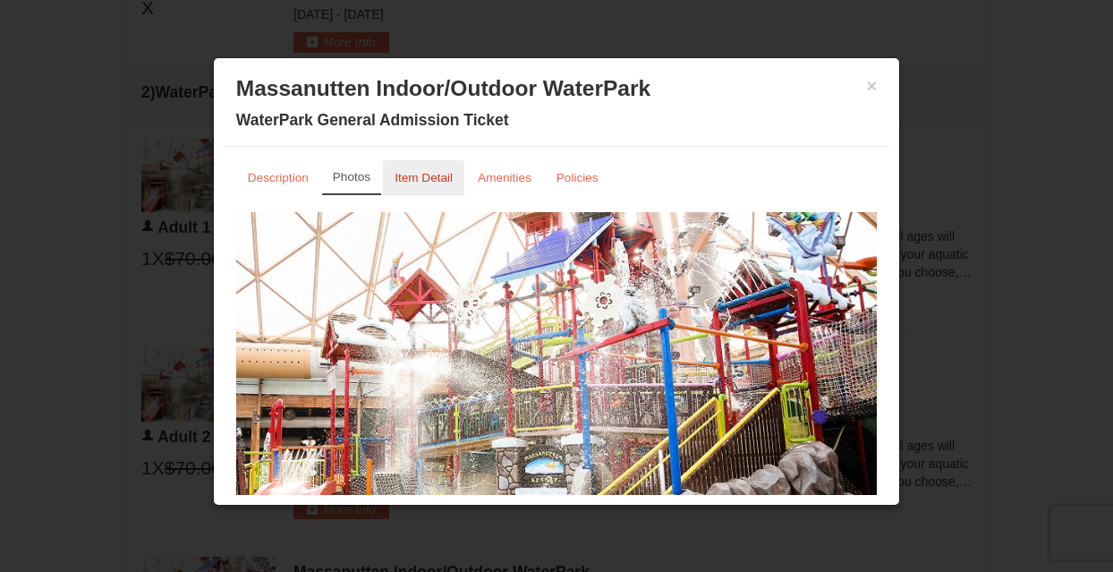
click at [424, 172] on small "Item Detail" at bounding box center [424, 177] width 58 height 13
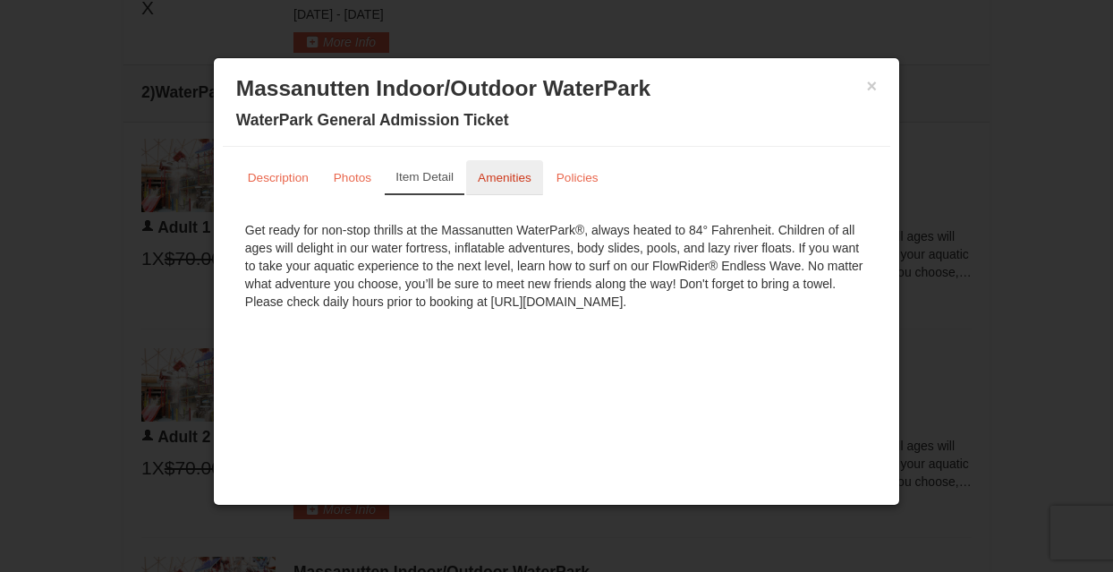
drag, startPoint x: 559, startPoint y: 179, endPoint x: 512, endPoint y: 193, distance: 49.6
click at [512, 193] on link "Amenities" at bounding box center [504, 177] width 77 height 35
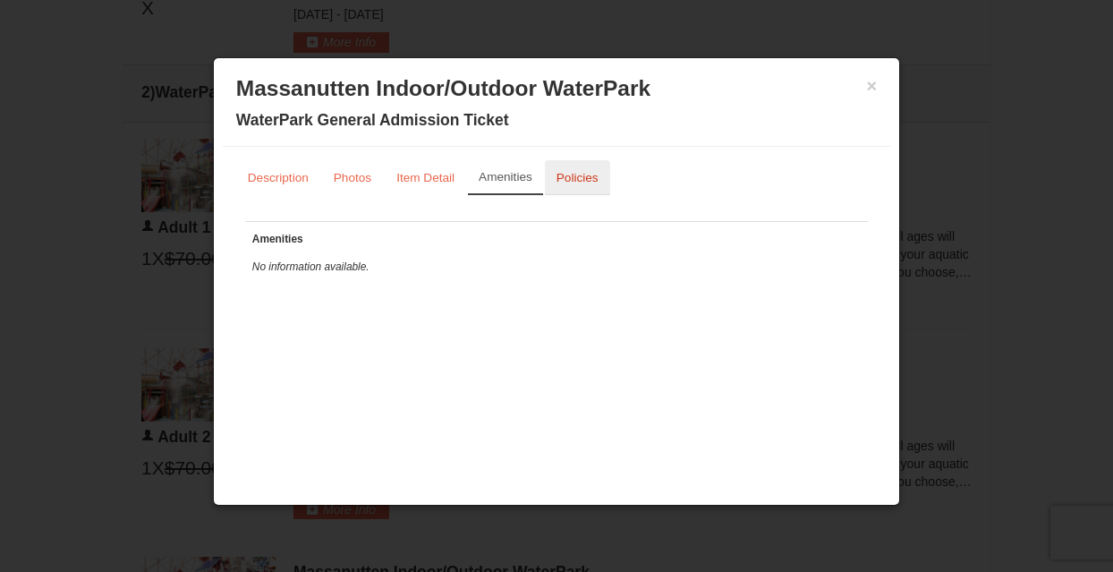
click at [565, 180] on small "Policies" at bounding box center [578, 177] width 42 height 13
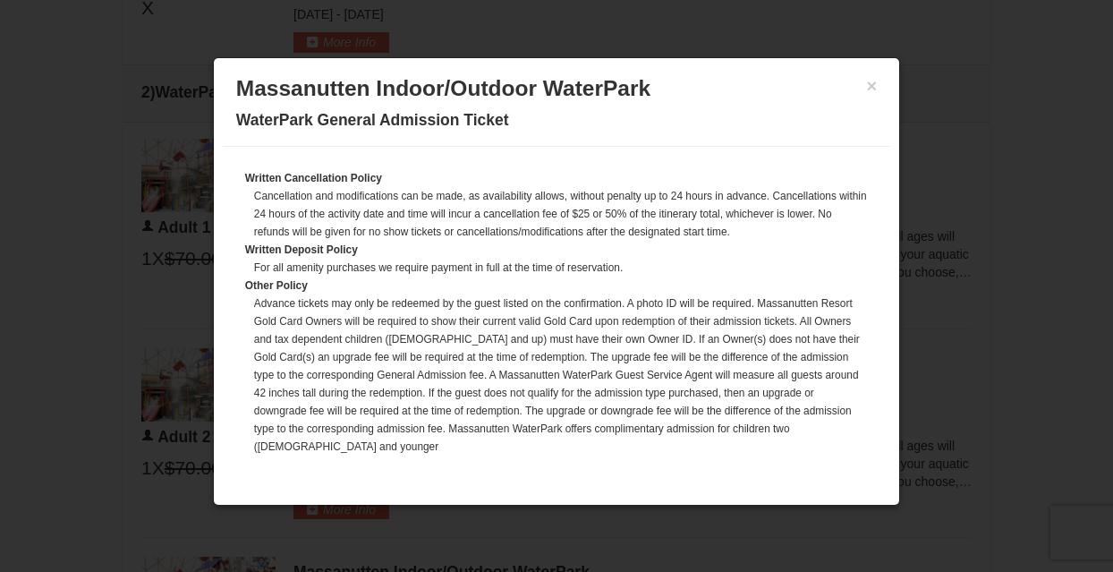
scroll to position [62, 0]
drag, startPoint x: 870, startPoint y: 159, endPoint x: 771, endPoint y: 102, distance: 114.7
click at [771, 102] on span "Massanutten Indoor/Outdoor WaterPark WaterPark General Admission Ticket" at bounding box center [556, 102] width 641 height 54
drag, startPoint x: 892, startPoint y: 64, endPoint x: 934, endPoint y: 41, distance: 47.3
drag, startPoint x: 934, startPoint y: 41, endPoint x: 86, endPoint y: 70, distance: 848.1
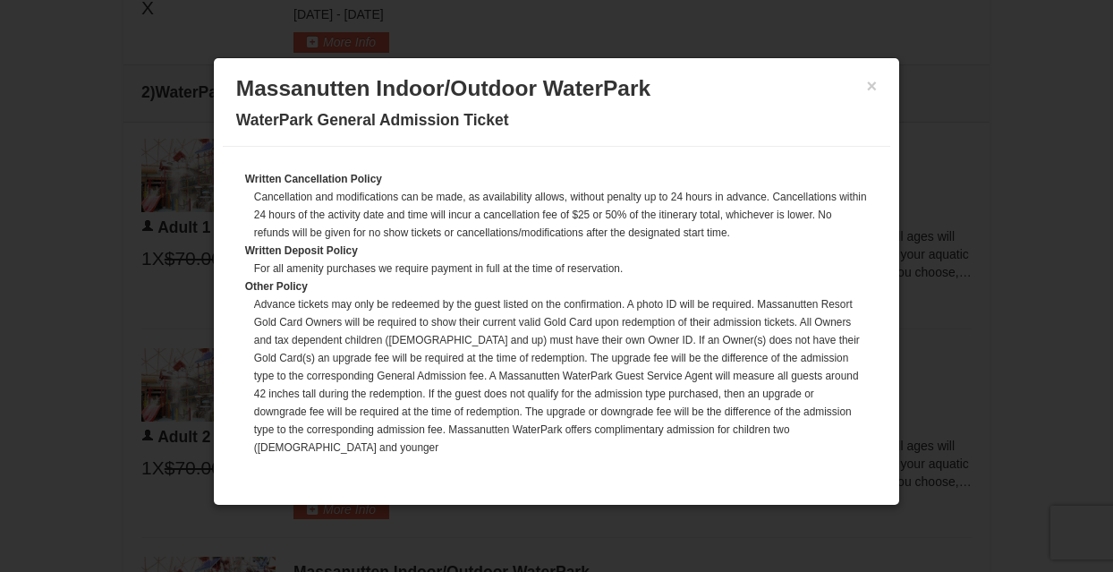
click at [86, 70] on div at bounding box center [556, 286] width 1113 height 572
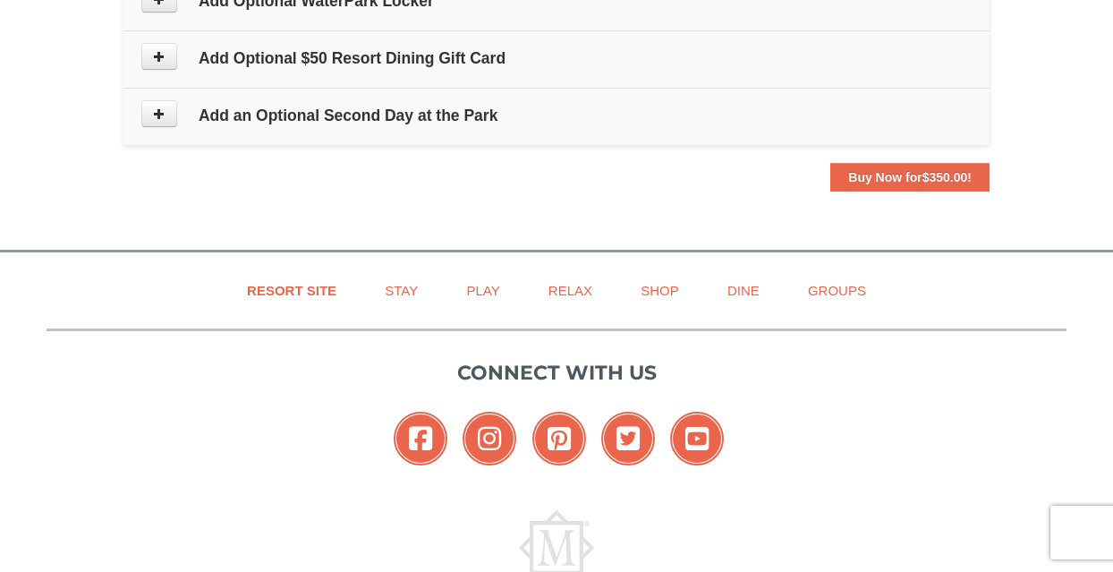
scroll to position [1979, 0]
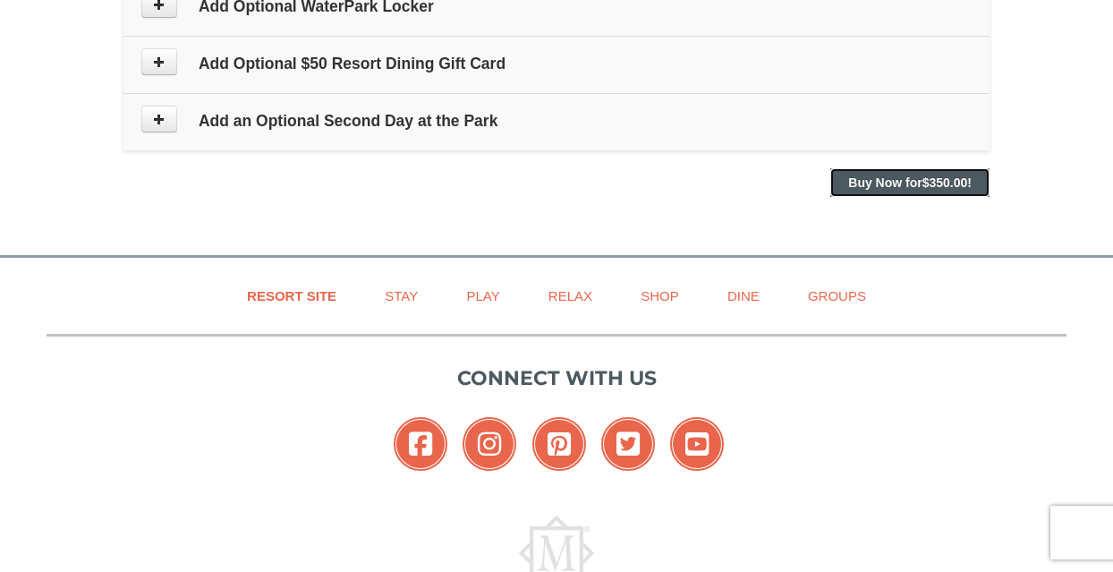
click at [913, 185] on strong "Buy Now for $350.00 !" at bounding box center [911, 182] width 124 height 14
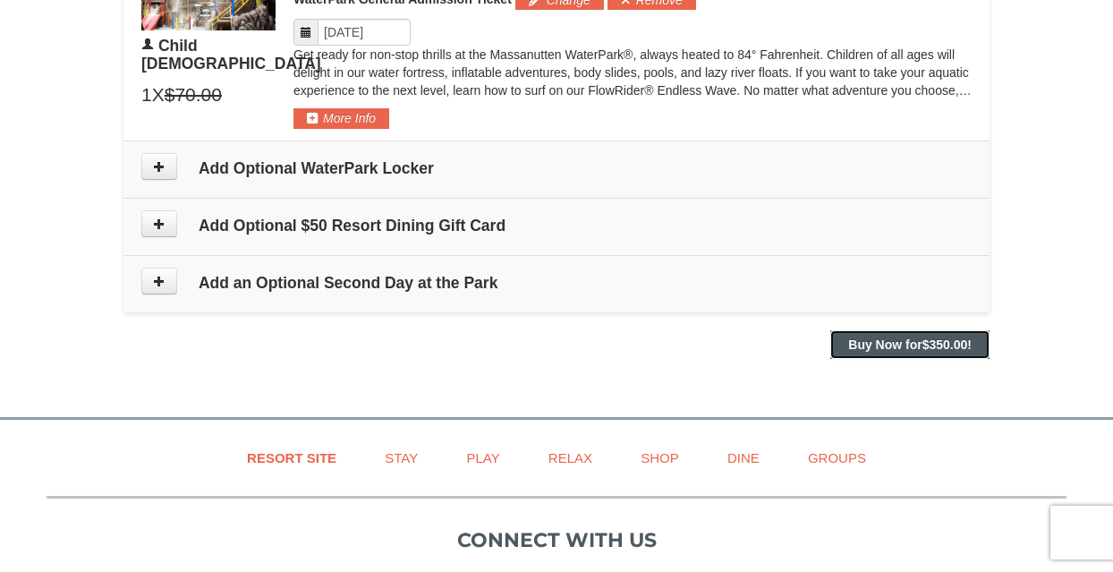
scroll to position [1815, 0]
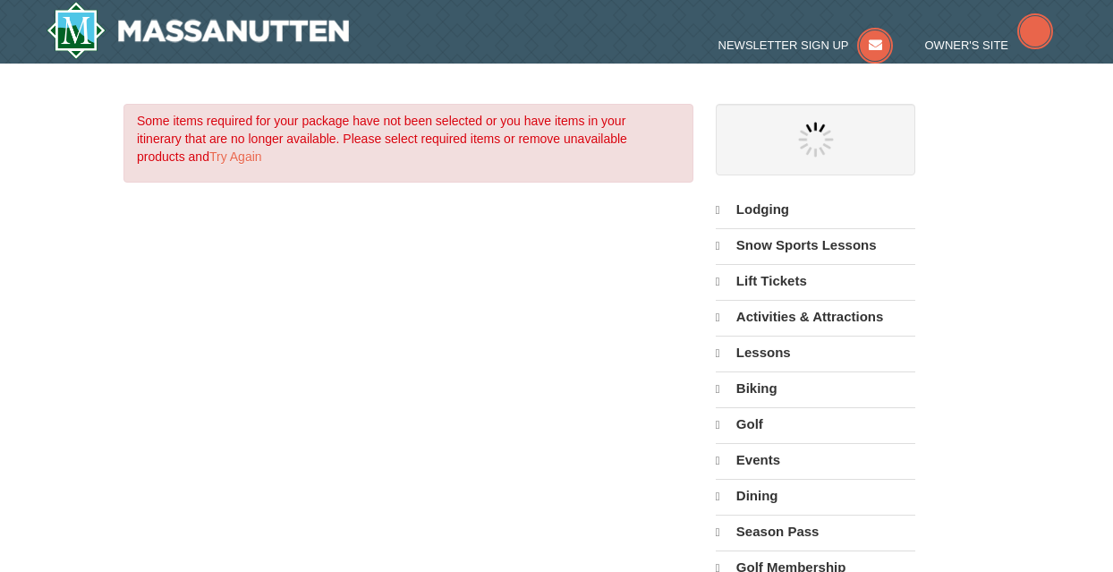
select select "9"
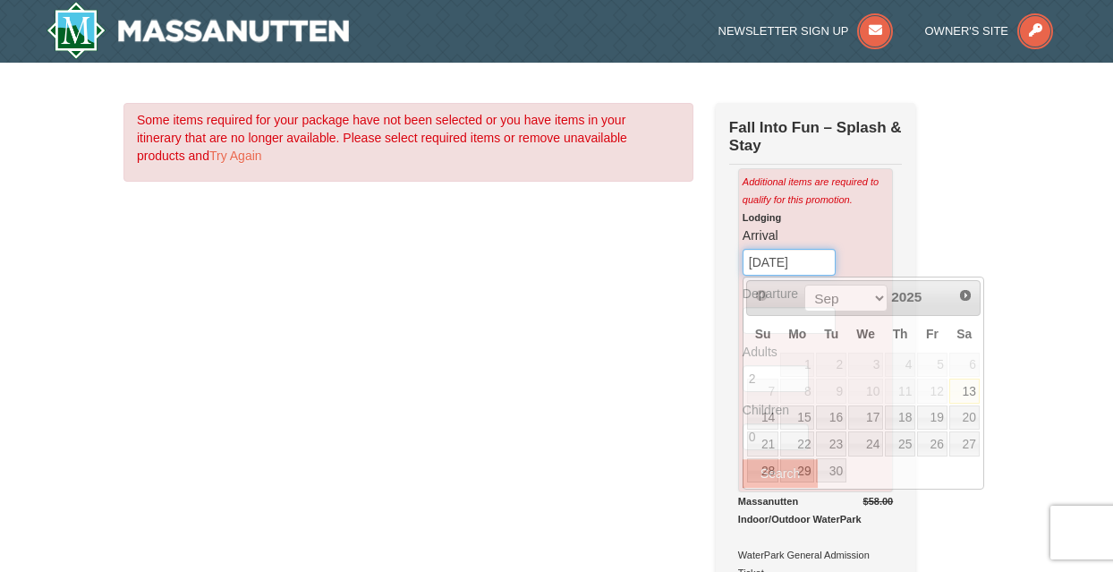
click at [820, 260] on input "[DATE]" at bounding box center [789, 262] width 93 height 27
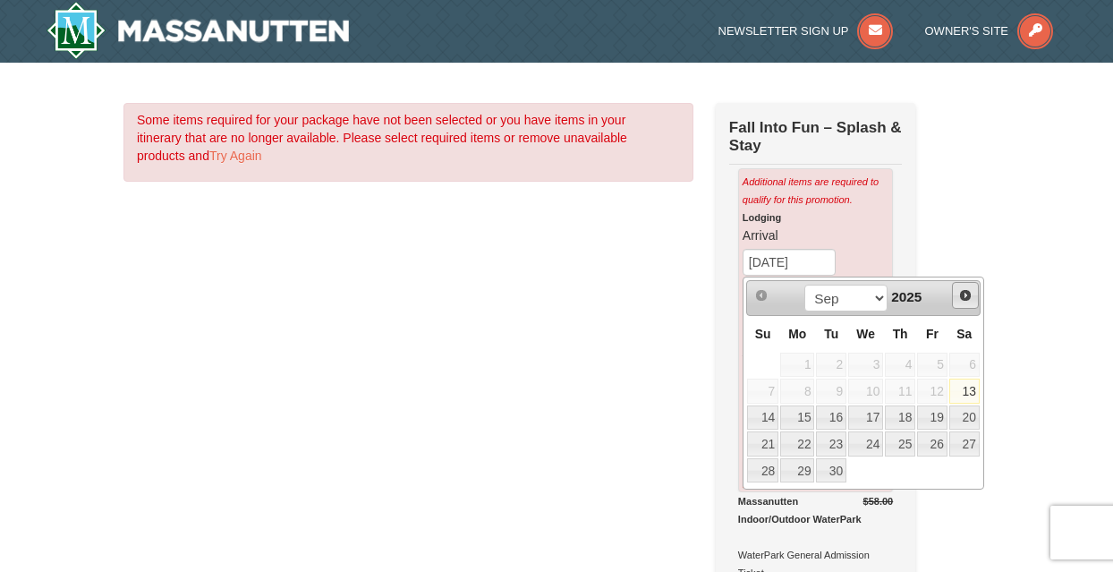
click at [964, 293] on span "Next" at bounding box center [966, 295] width 14 height 14
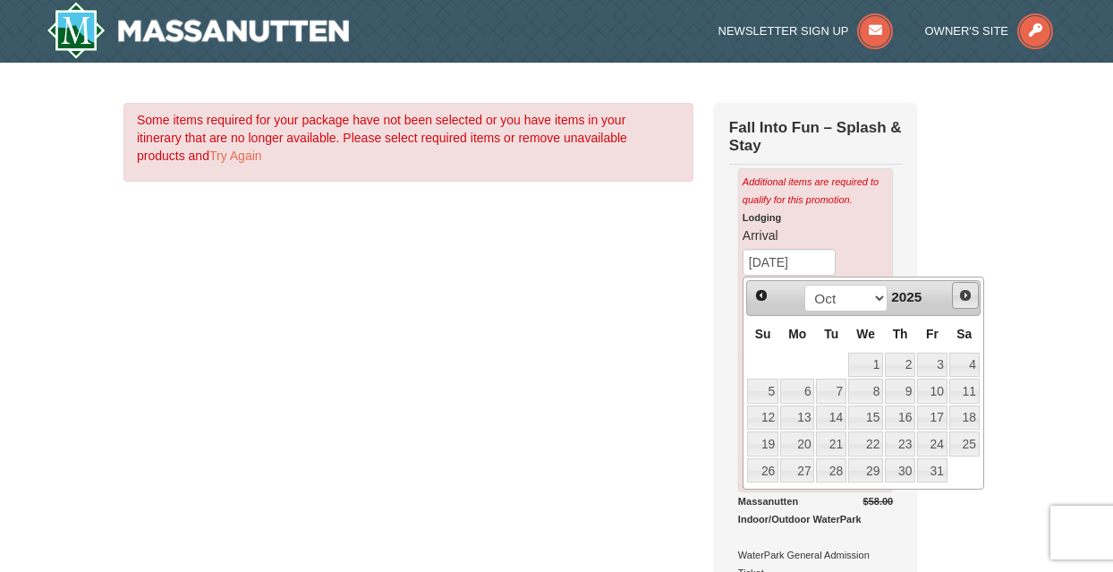
click at [964, 293] on span "Next" at bounding box center [966, 295] width 14 height 14
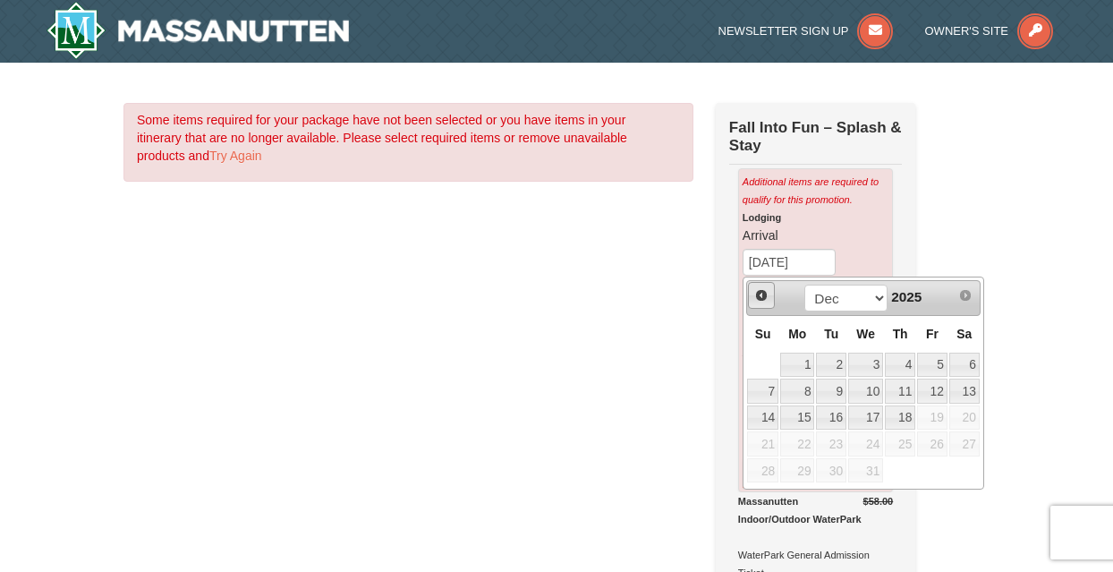
click at [757, 294] on span "Prev" at bounding box center [762, 295] width 14 height 14
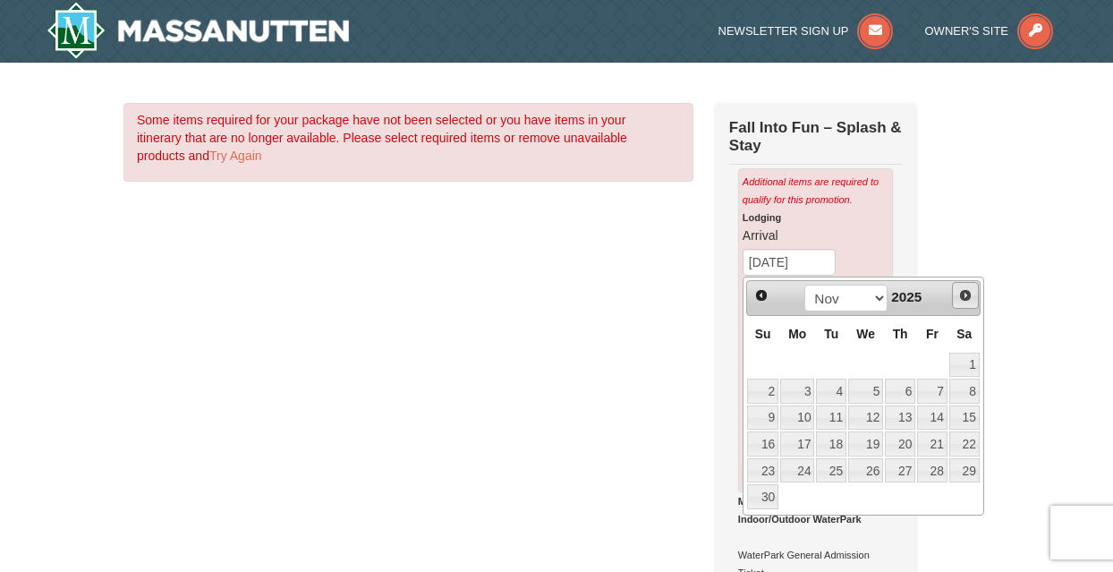
click at [971, 300] on span "Next" at bounding box center [966, 295] width 14 height 14
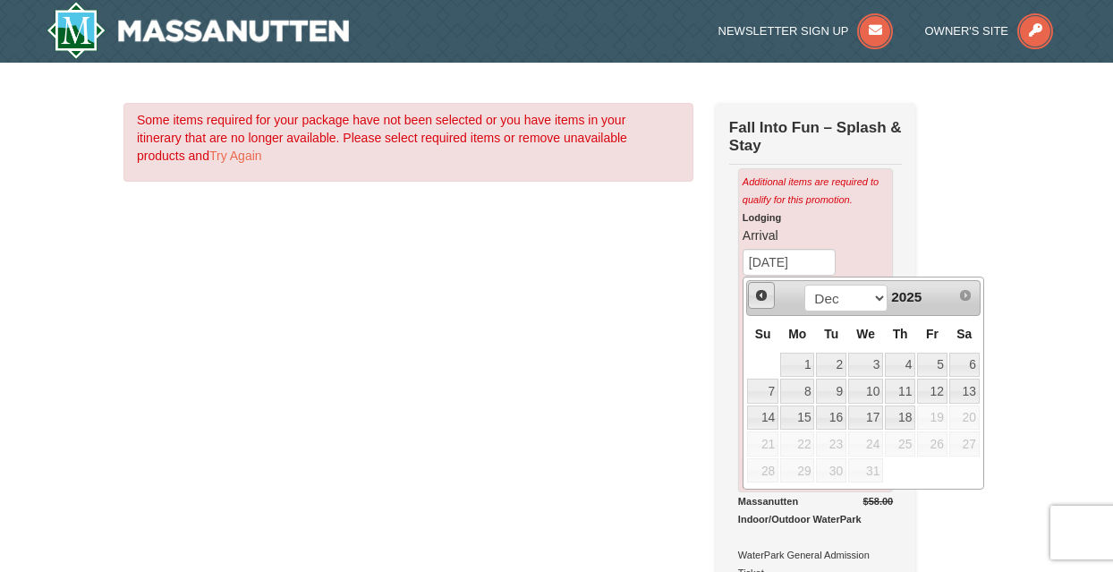
click at [758, 299] on span "Prev" at bounding box center [762, 295] width 14 height 14
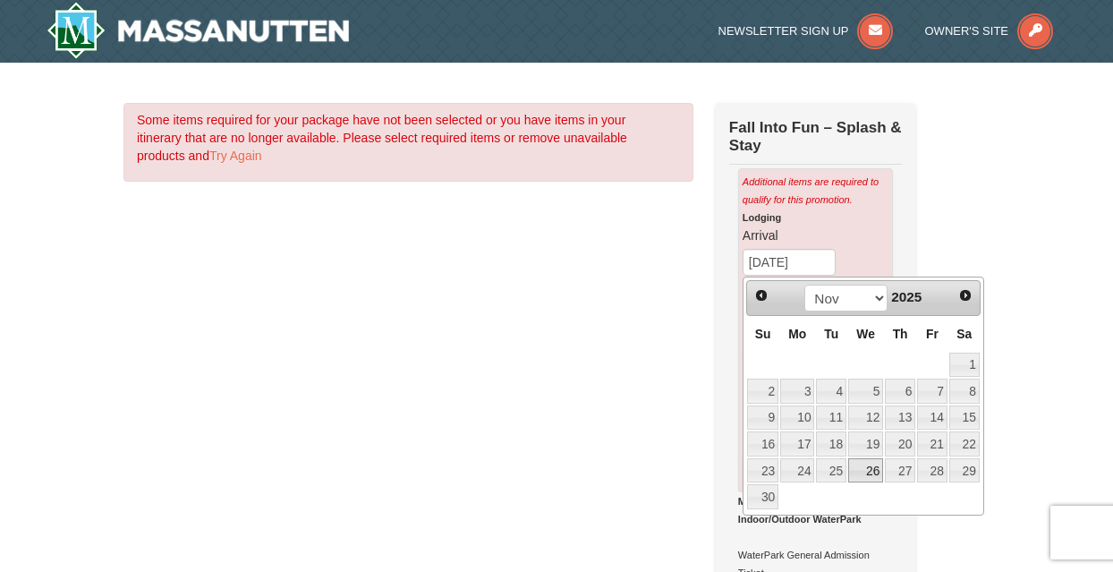
click at [859, 463] on link "26" at bounding box center [866, 470] width 35 height 25
type input "[DATE]"
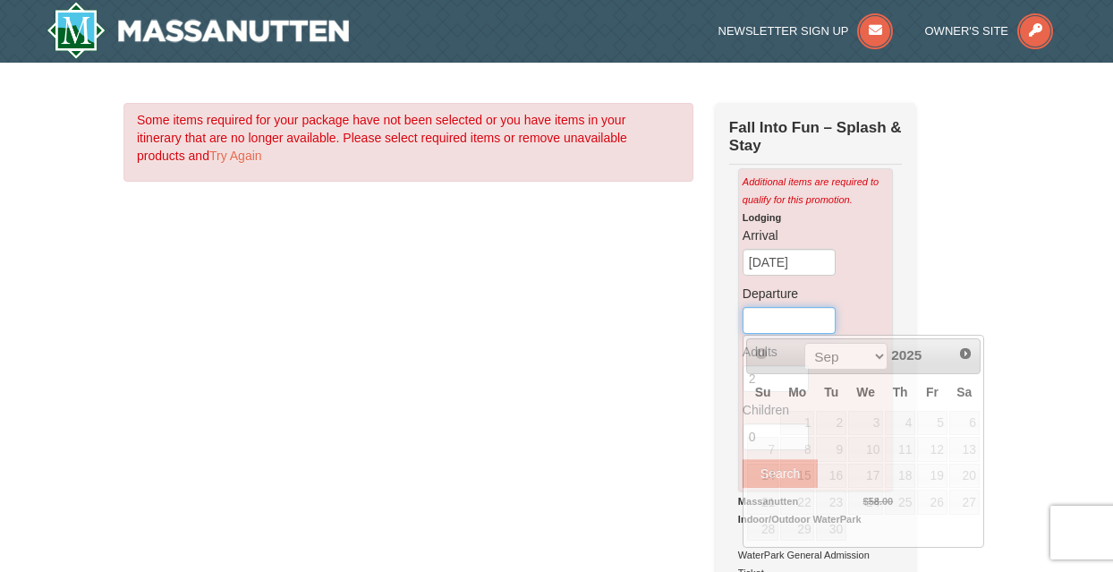
click at [798, 311] on input "text" at bounding box center [789, 320] width 93 height 27
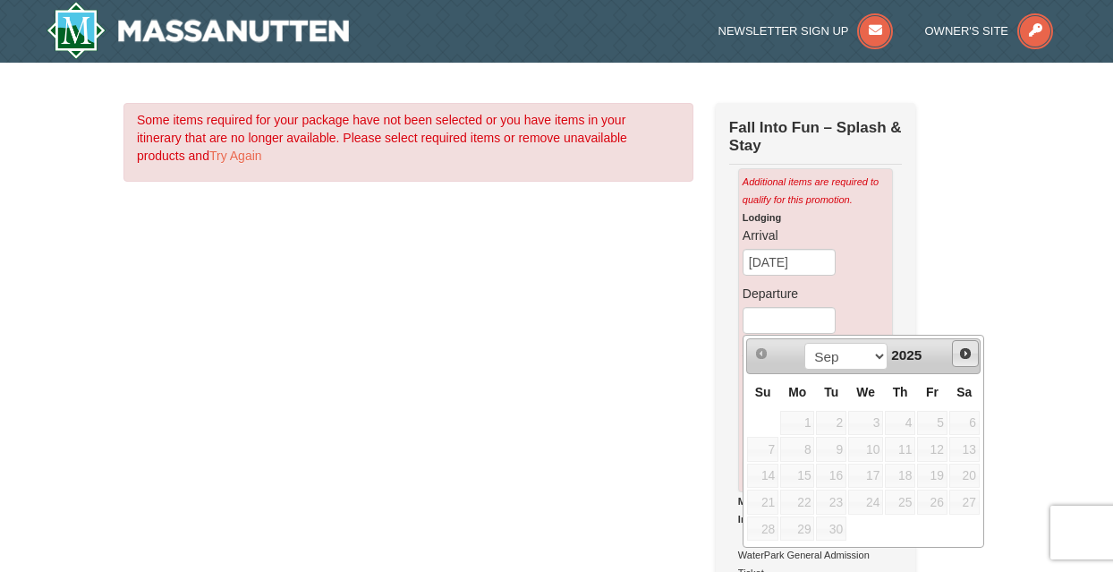
click at [952, 352] on link "Next" at bounding box center [965, 353] width 27 height 27
click at [952, 352] on div "Prev Next Sep Oct Nov [DATE]" at bounding box center [864, 356] width 235 height 36
click at [967, 352] on span "Next" at bounding box center [966, 353] width 14 height 14
click at [768, 551] on link "30" at bounding box center [762, 554] width 31 height 25
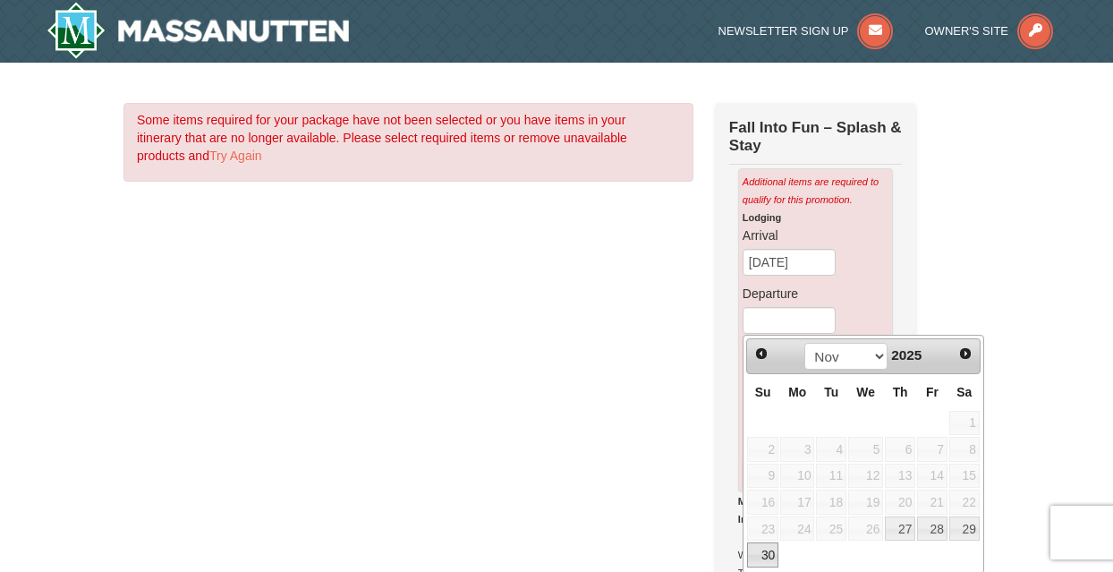
type input "[DATE]"
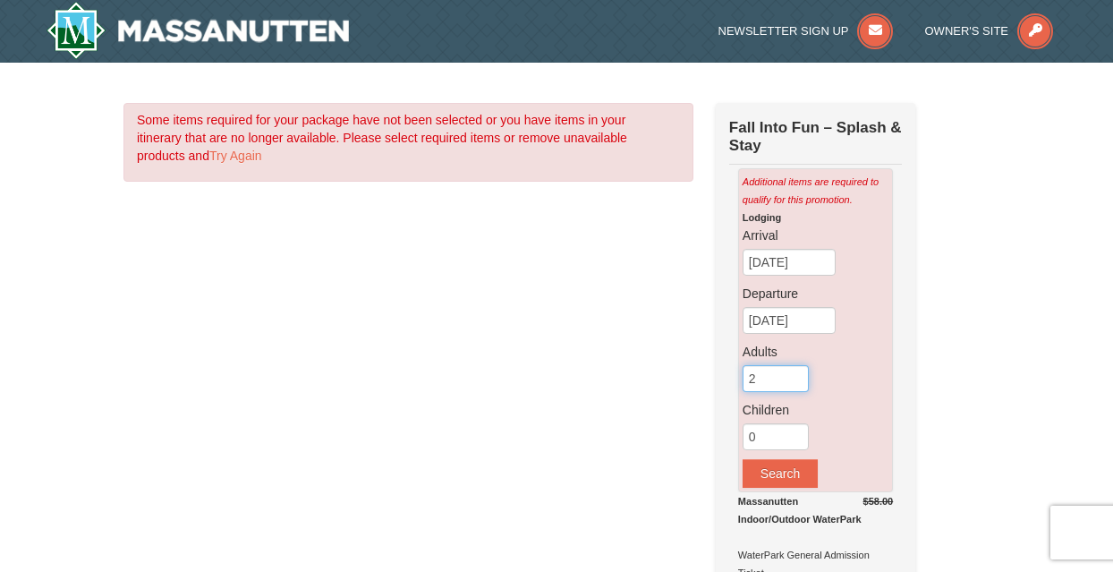
click at [784, 375] on input "2" at bounding box center [776, 378] width 66 height 27
click at [799, 377] on input "7" at bounding box center [776, 378] width 66 height 27
click at [799, 377] on input "8" at bounding box center [776, 378] width 66 height 27
click at [794, 386] on input "7" at bounding box center [776, 378] width 66 height 27
click at [794, 386] on input "6" at bounding box center [776, 378] width 66 height 27
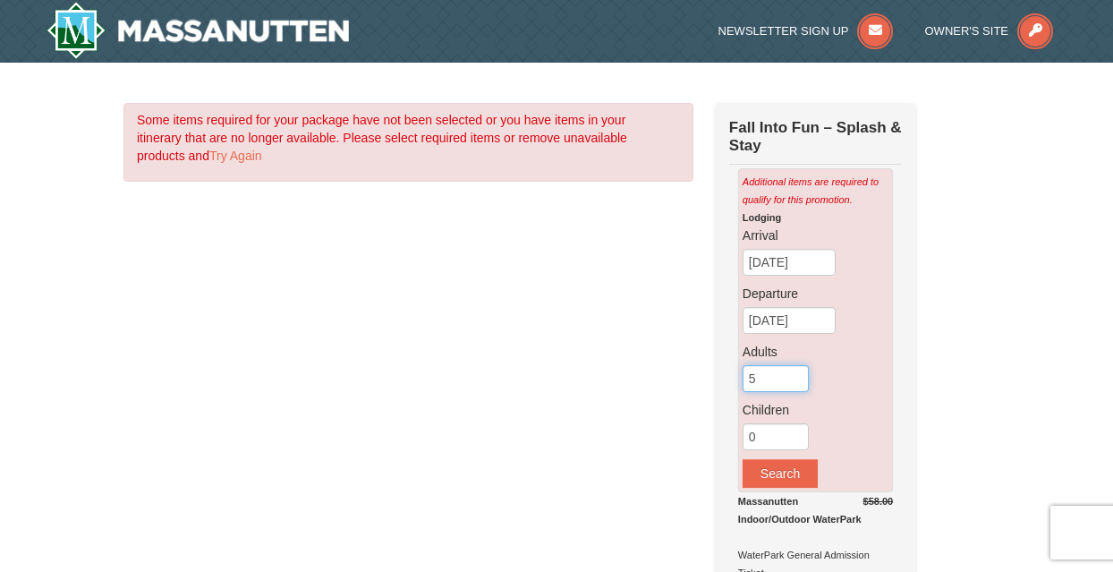
type input "5"
click at [794, 386] on input "5" at bounding box center [776, 378] width 66 height 27
type input "1"
click at [796, 432] on input "1" at bounding box center [776, 436] width 66 height 27
click at [772, 477] on button "Search" at bounding box center [780, 473] width 75 height 29
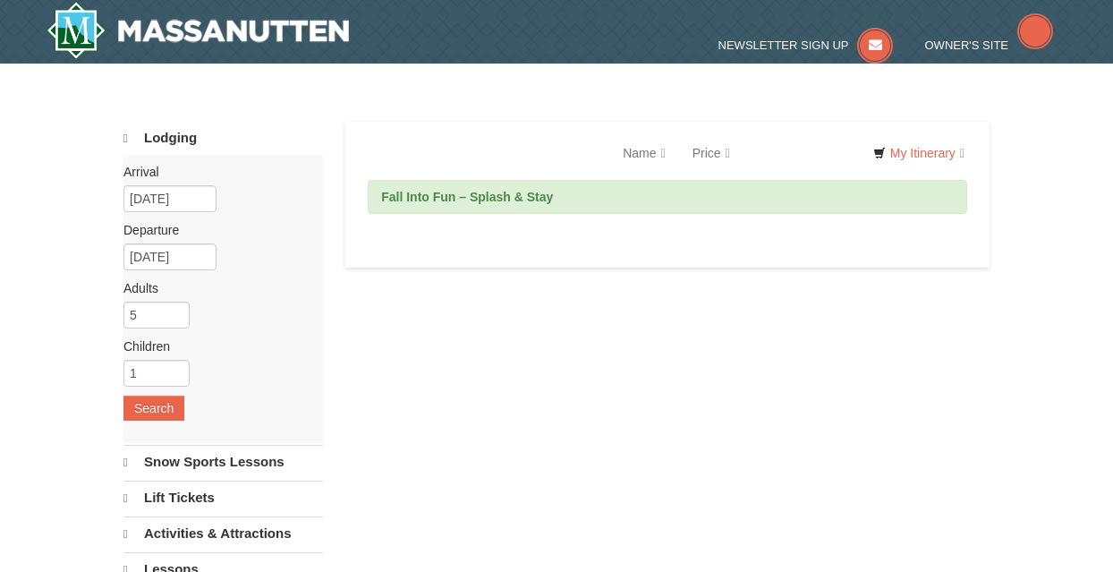
select select "9"
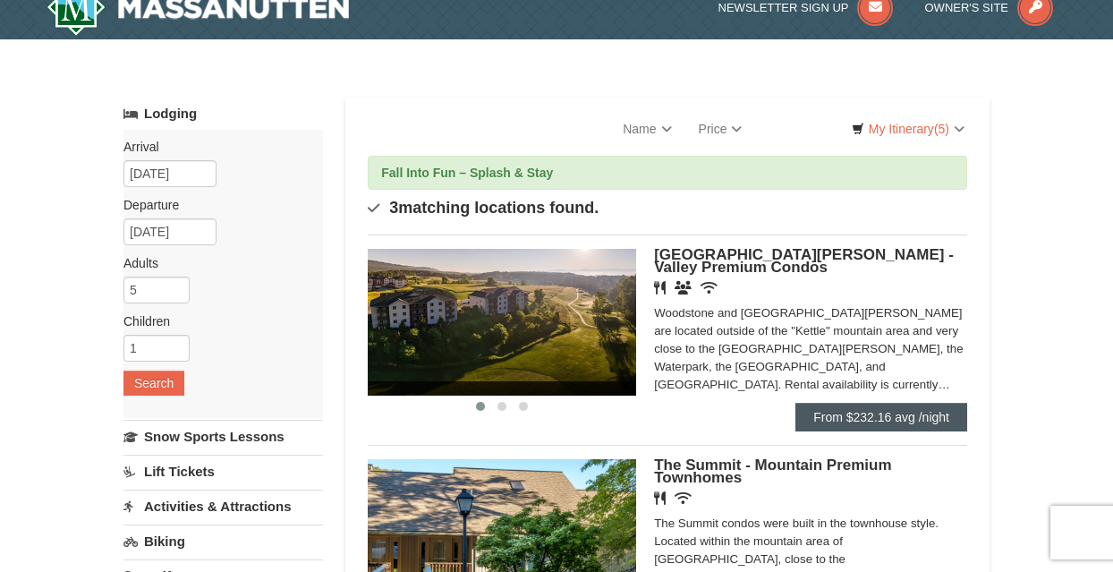
scroll to position [22, 0]
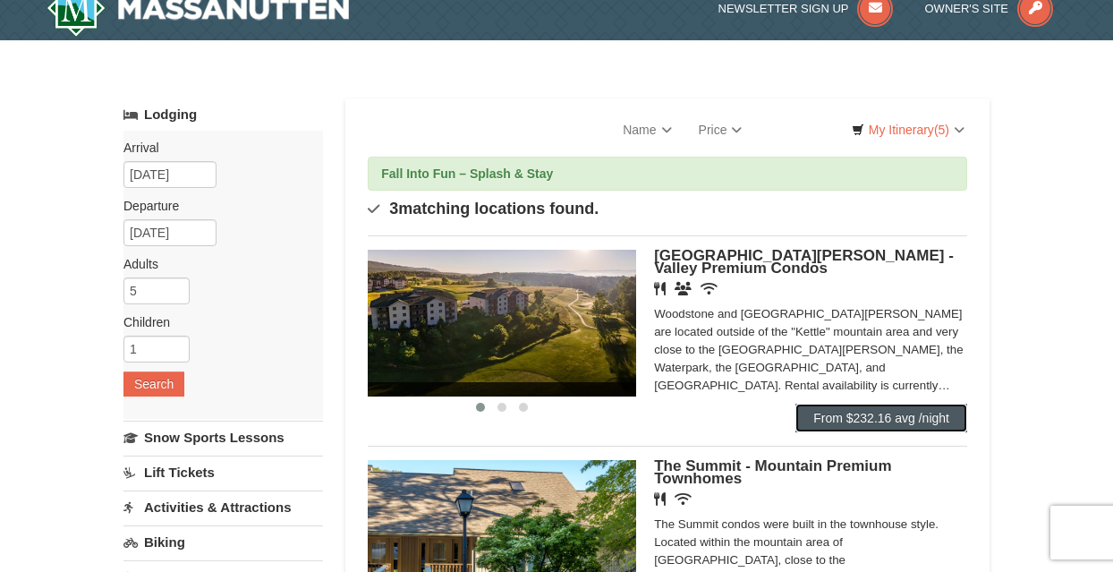
click at [886, 423] on link "From $232.16 avg /night" at bounding box center [882, 418] width 172 height 29
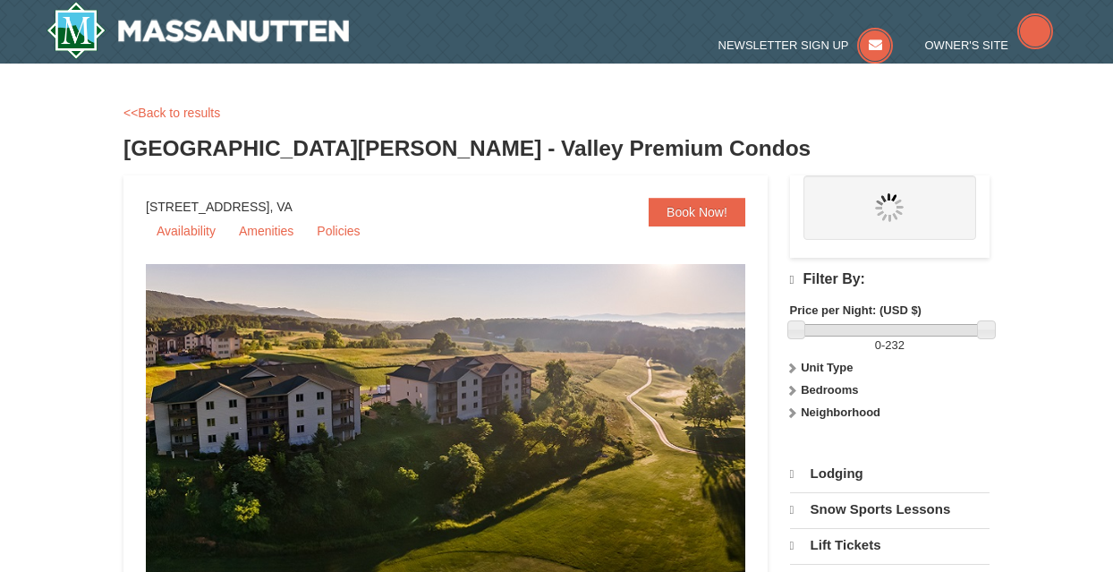
select select "9"
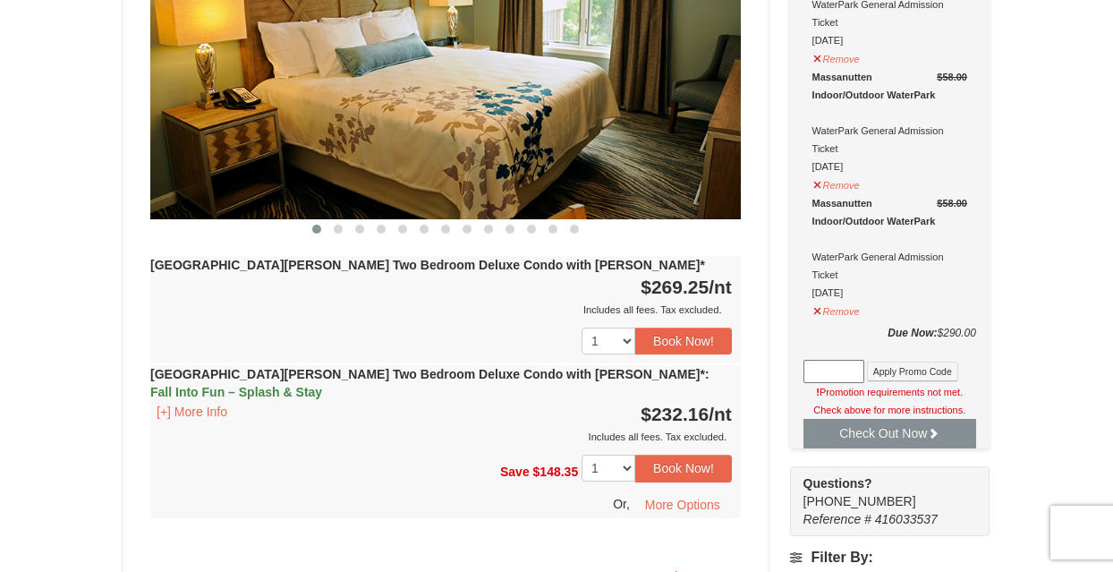
scroll to position [873, 0]
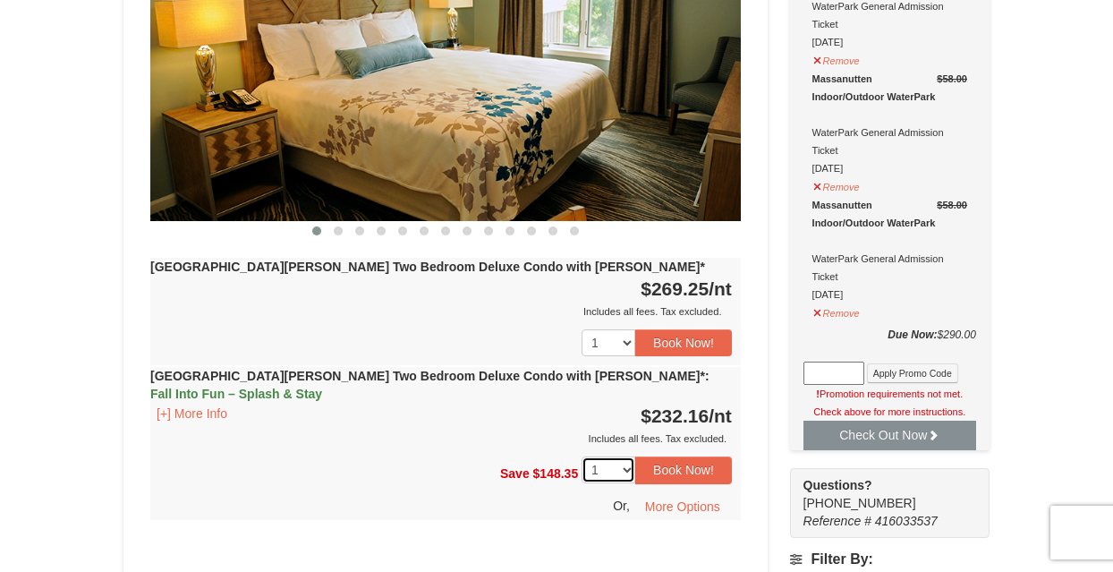
click at [624, 456] on select "1" at bounding box center [609, 469] width 54 height 27
click at [685, 456] on button "Book Now!" at bounding box center [684, 469] width 97 height 27
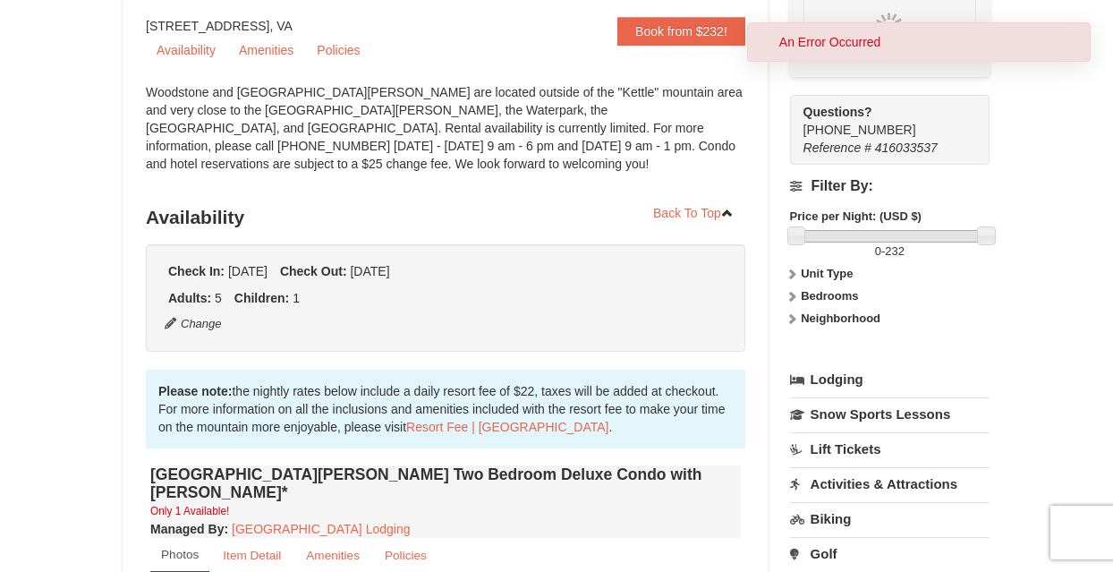
scroll to position [175, 0]
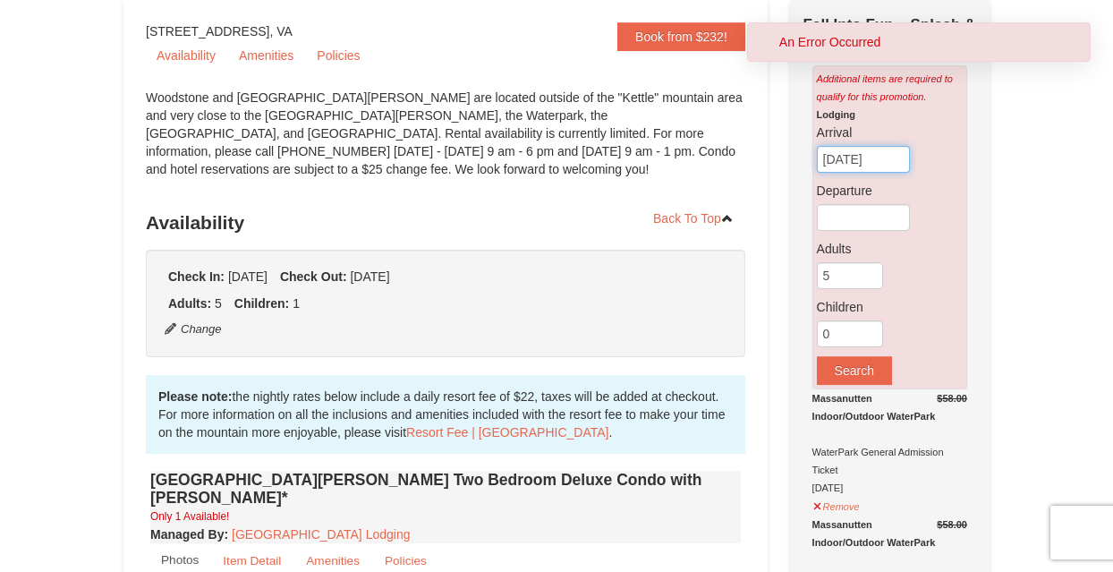
click at [892, 161] on input "[DATE]" at bounding box center [863, 159] width 93 height 27
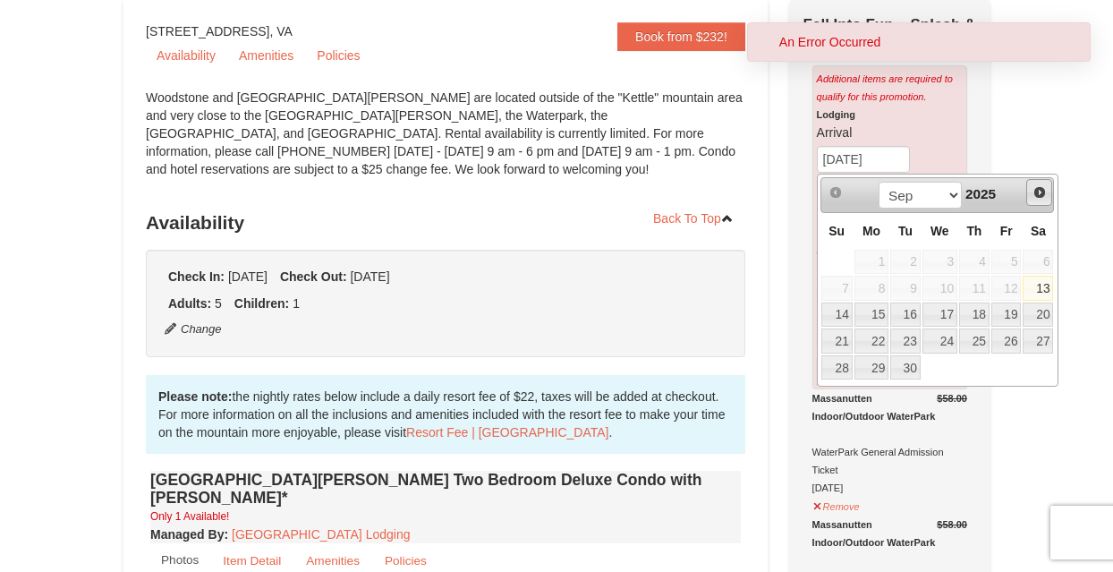
click at [1043, 190] on span "Next" at bounding box center [1040, 192] width 14 height 14
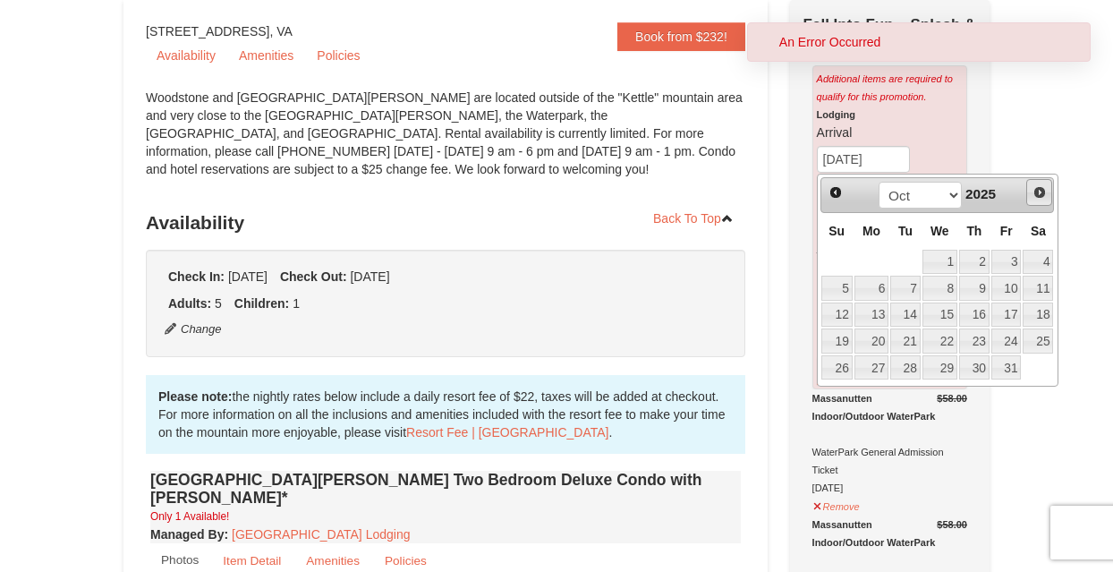
click at [1043, 190] on span "Next" at bounding box center [1040, 192] width 14 height 14
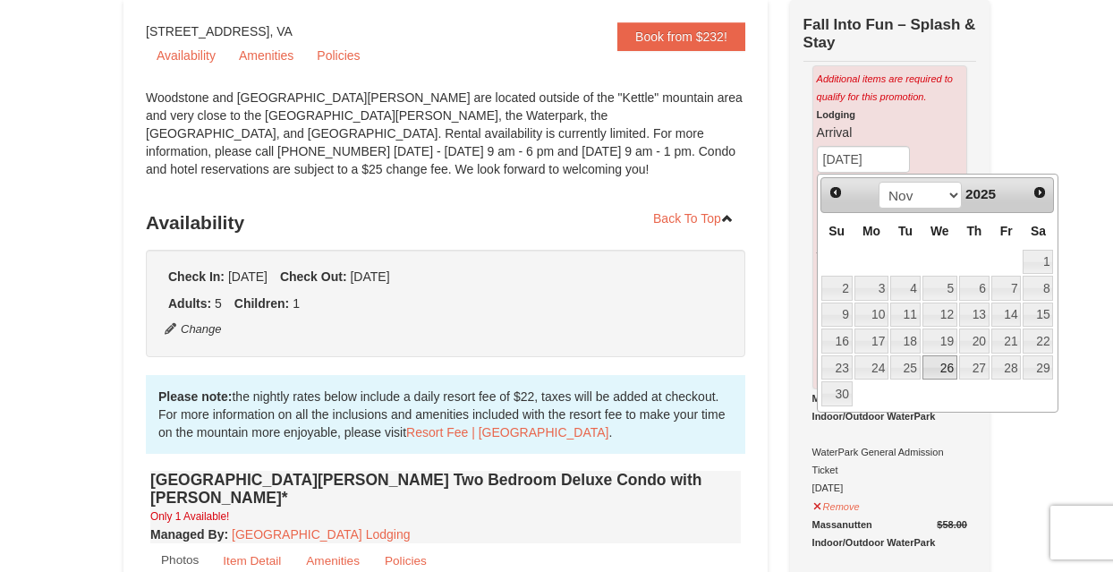
click at [934, 360] on link "26" at bounding box center [940, 367] width 35 height 25
type input "[DATE]"
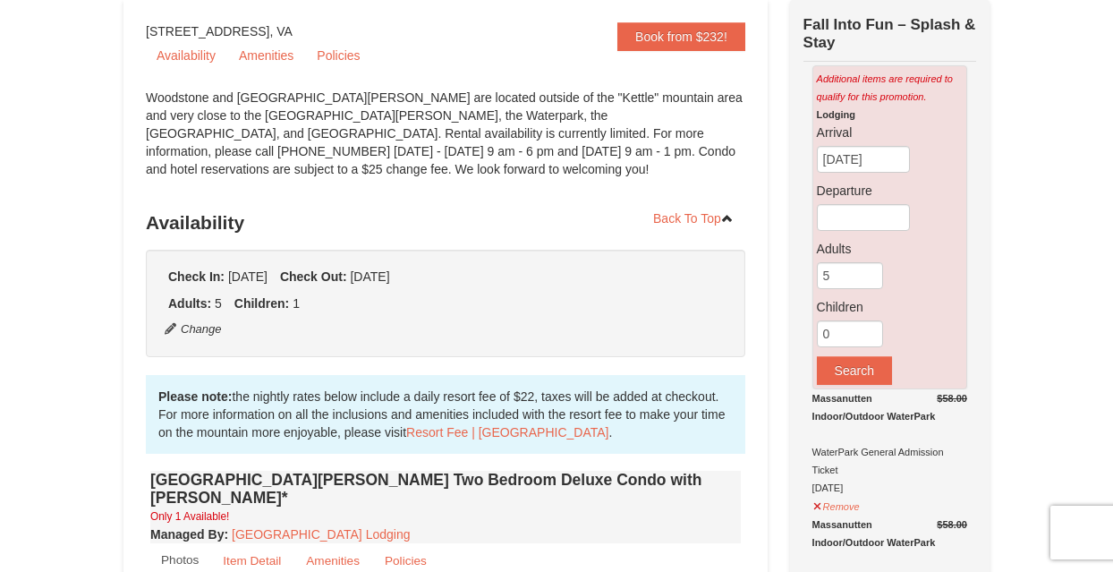
click at [875, 203] on div "Lodging Arrival 11/26/2025 Departure Adults 5 Children 0" at bounding box center [890, 245] width 146 height 279
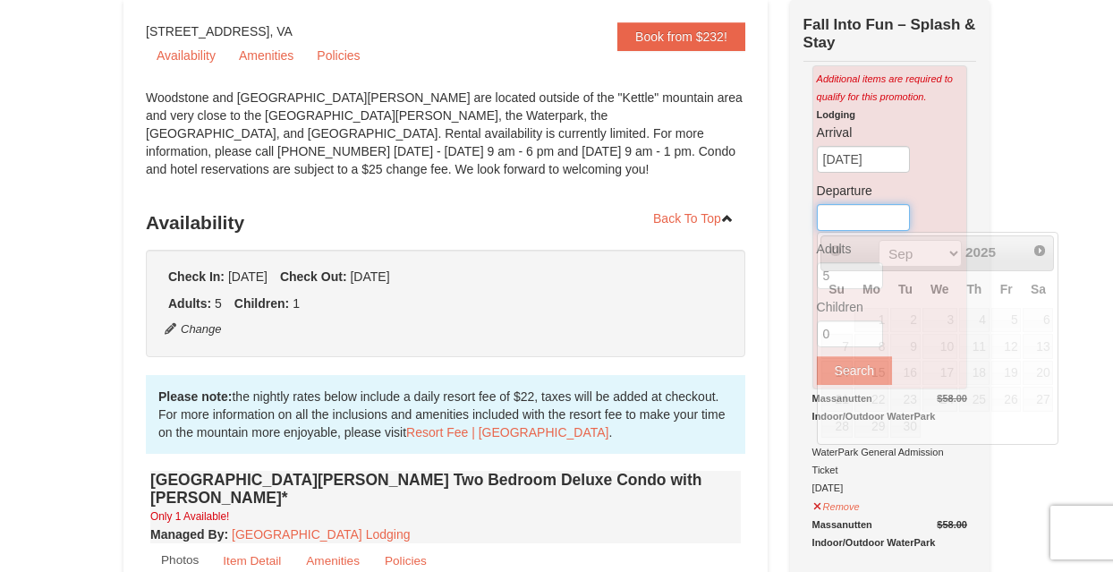
click at [875, 209] on input "text" at bounding box center [863, 217] width 93 height 27
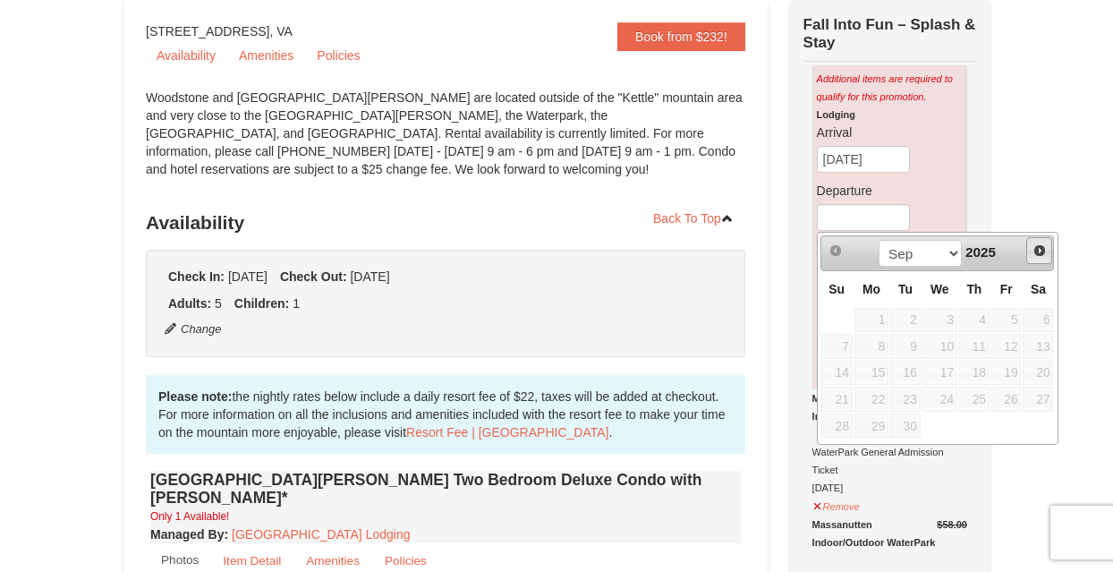
click at [1040, 250] on span "Next" at bounding box center [1040, 250] width 14 height 14
click at [837, 451] on link "30" at bounding box center [837, 451] width 31 height 25
type input "[DATE]"
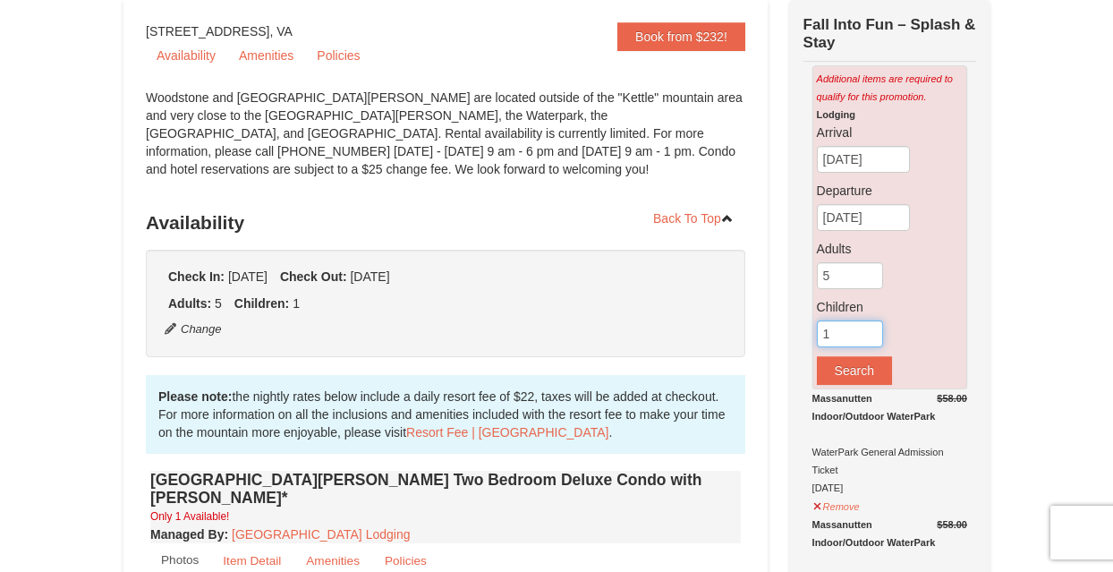
type input "1"
click at [873, 332] on input "1" at bounding box center [850, 333] width 66 height 27
click at [857, 371] on button "Search" at bounding box center [854, 370] width 75 height 29
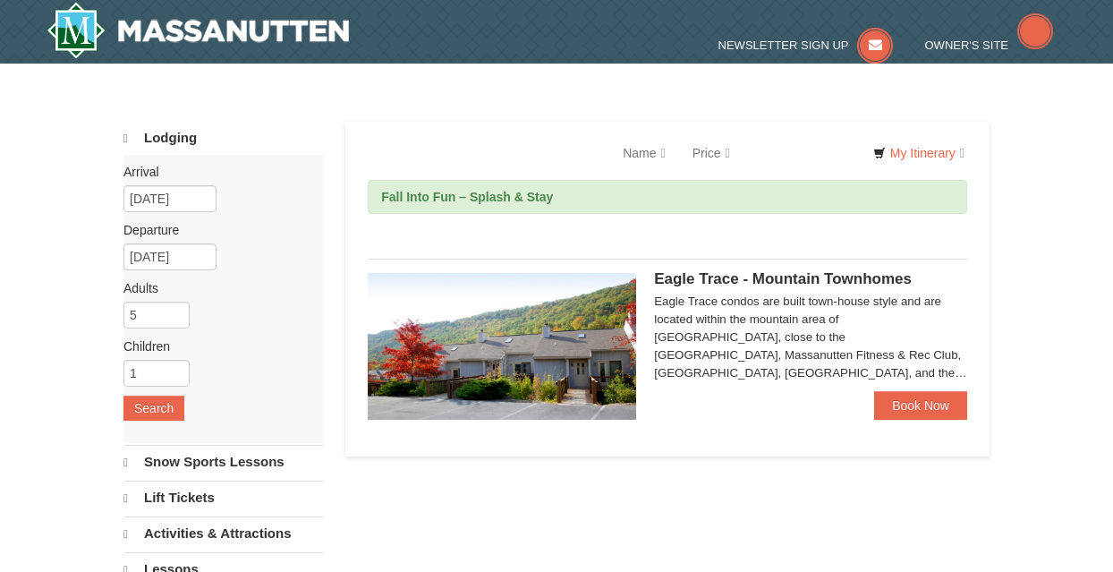
select select "9"
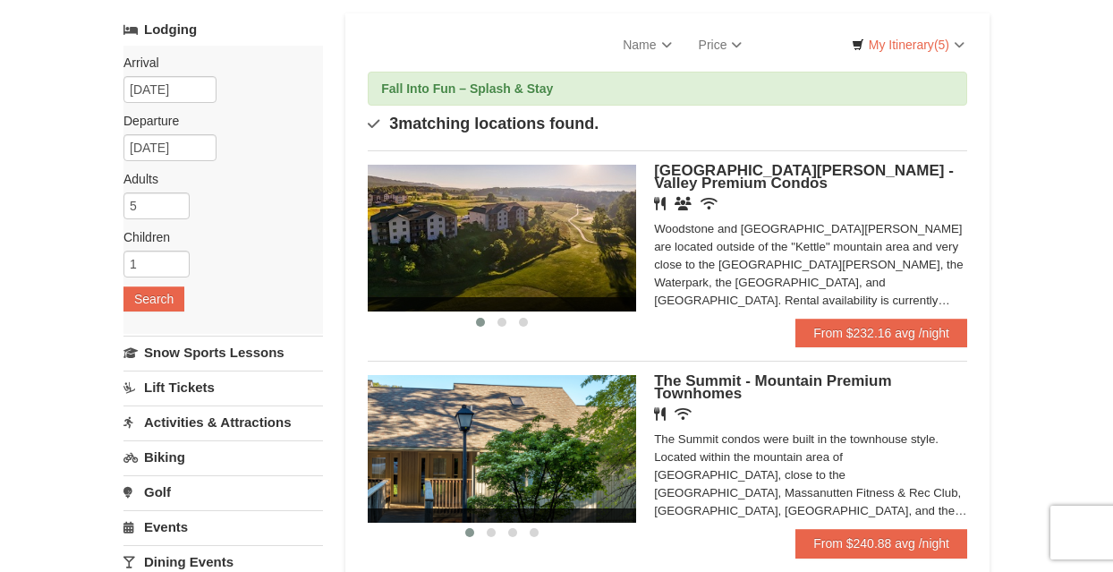
scroll to position [107, 0]
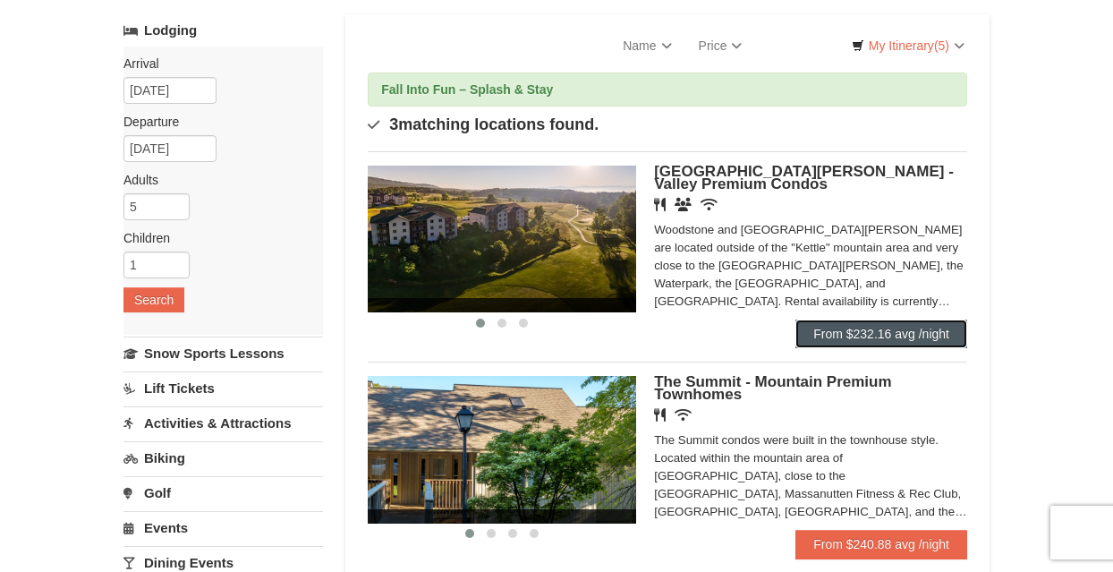
click at [889, 331] on link "From $232.16 avg /night" at bounding box center [882, 334] width 172 height 29
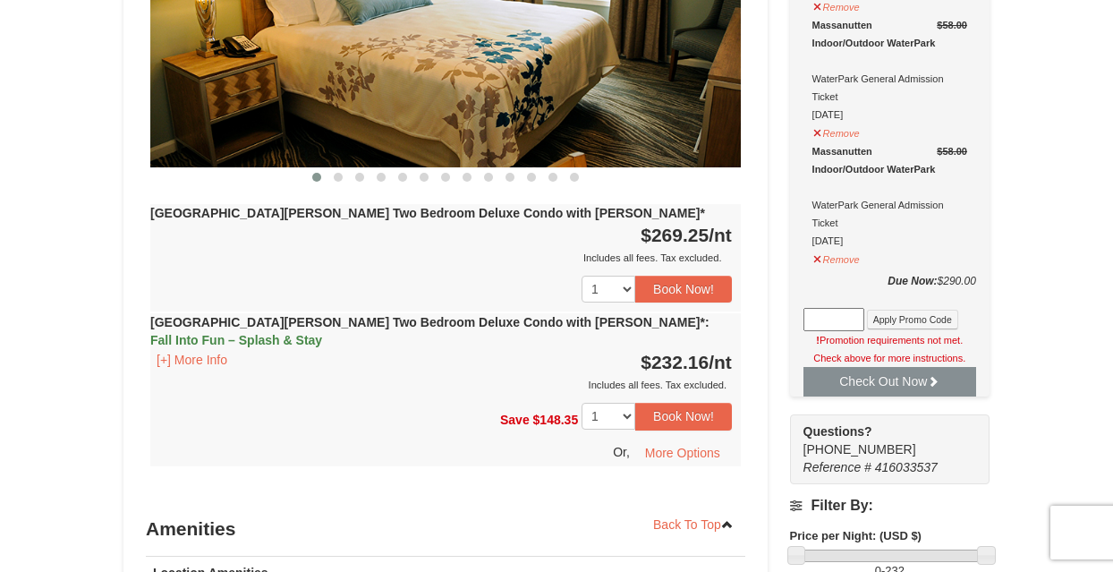
scroll to position [919, 0]
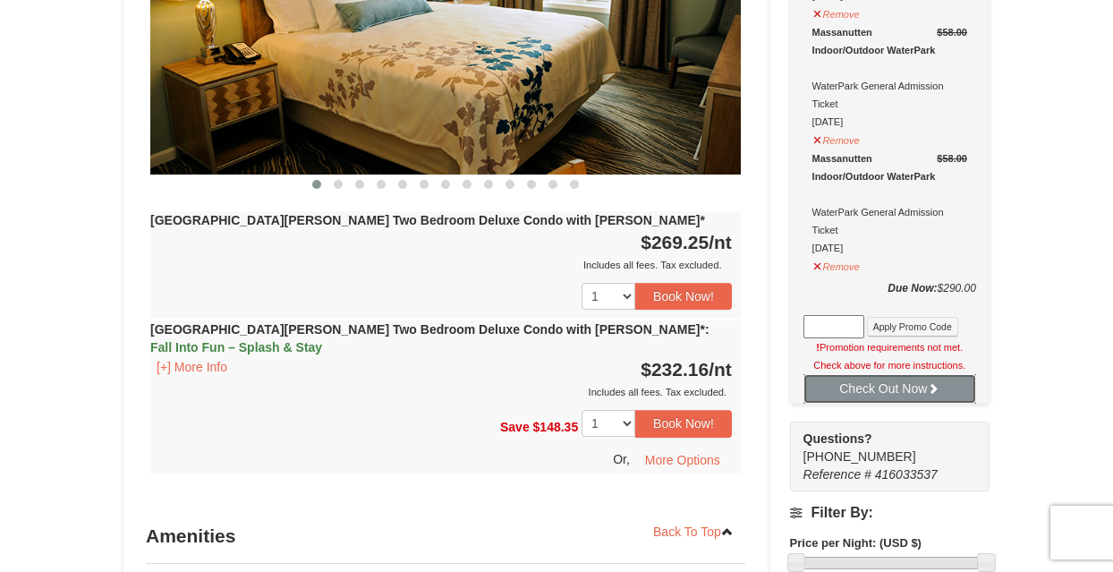
click at [894, 403] on button "Check Out Now" at bounding box center [890, 388] width 173 height 29
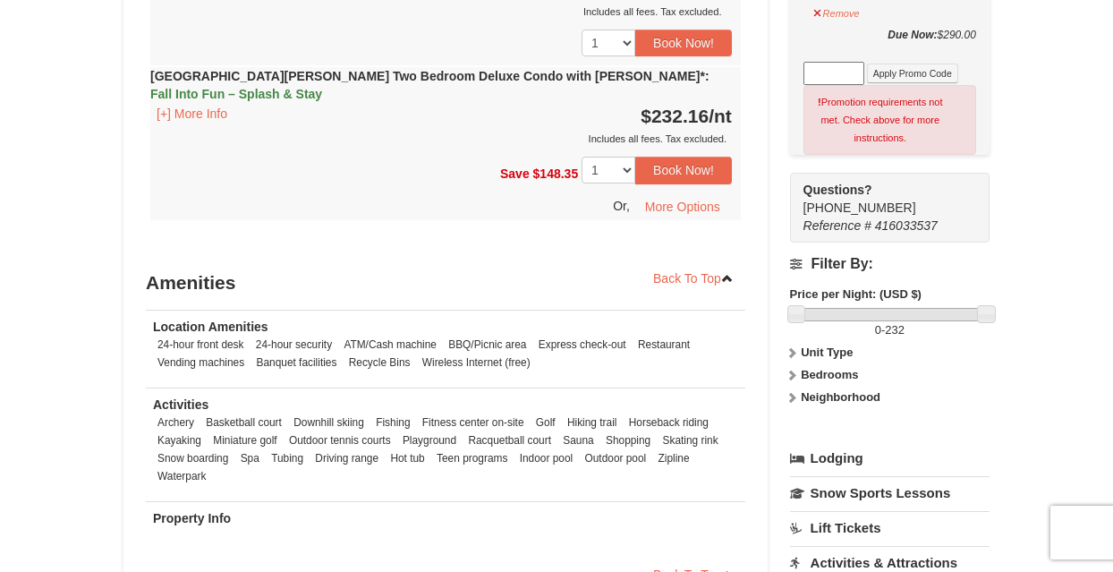
scroll to position [1169, 0]
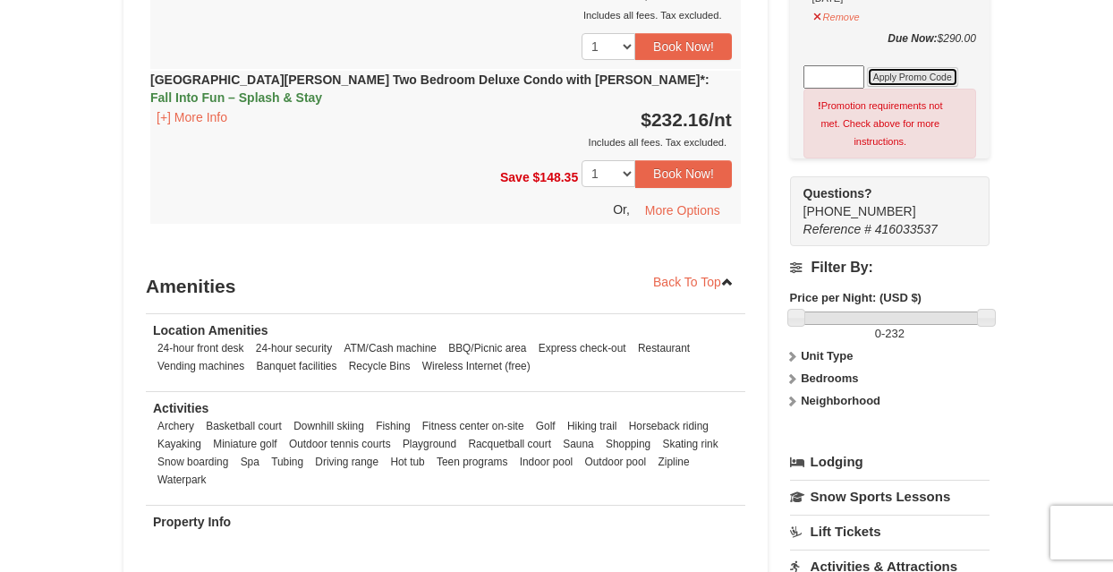
click at [905, 75] on button "Apply Promo Code" at bounding box center [912, 77] width 91 height 20
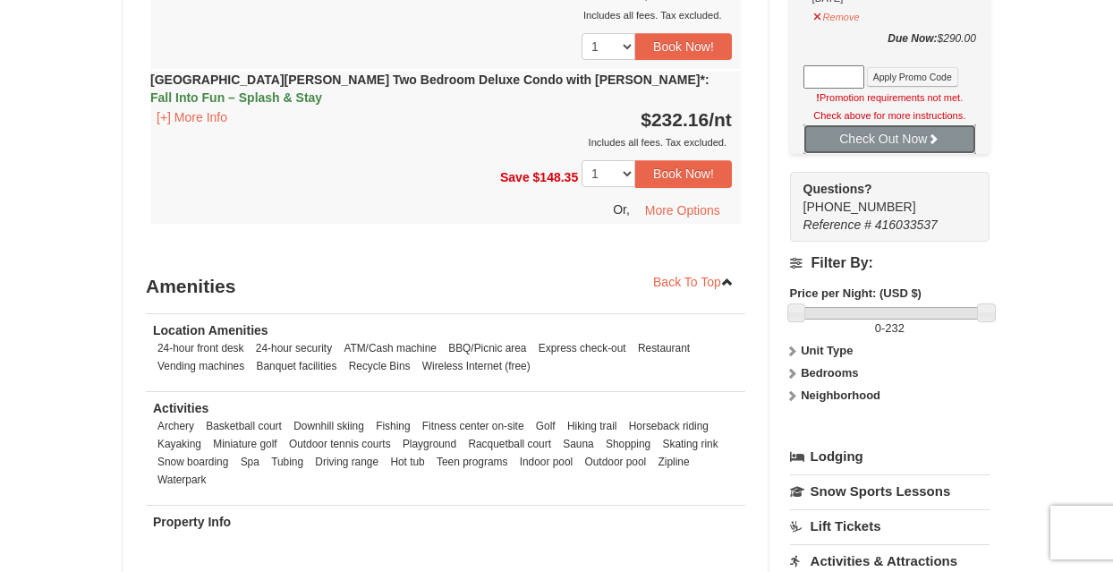
click at [872, 138] on button "Check Out Now" at bounding box center [890, 138] width 173 height 29
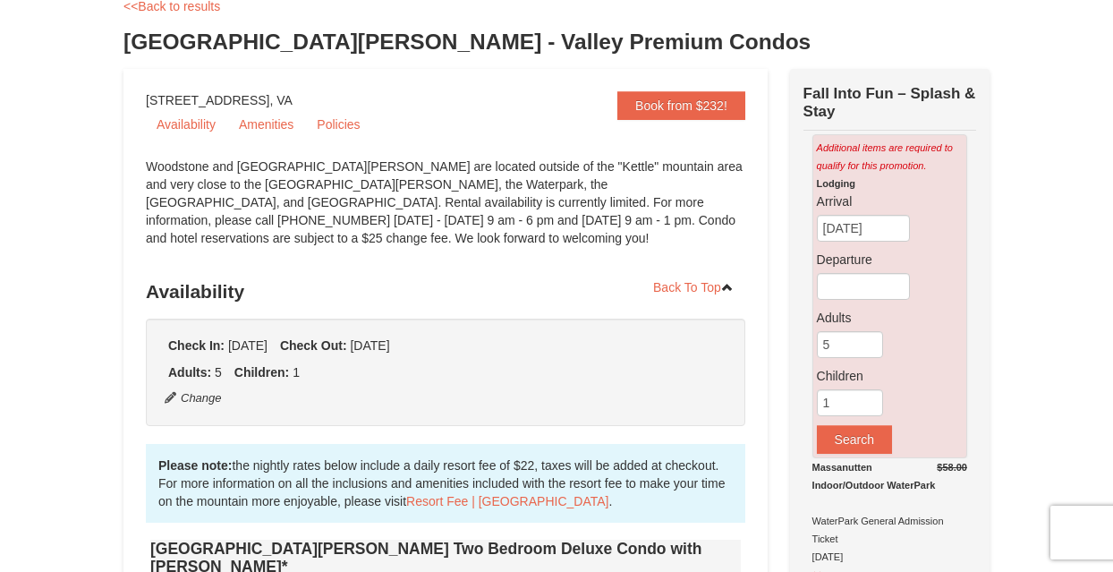
scroll to position [105, 0]
click at [654, 103] on link "Book from $232!" at bounding box center [682, 106] width 128 height 29
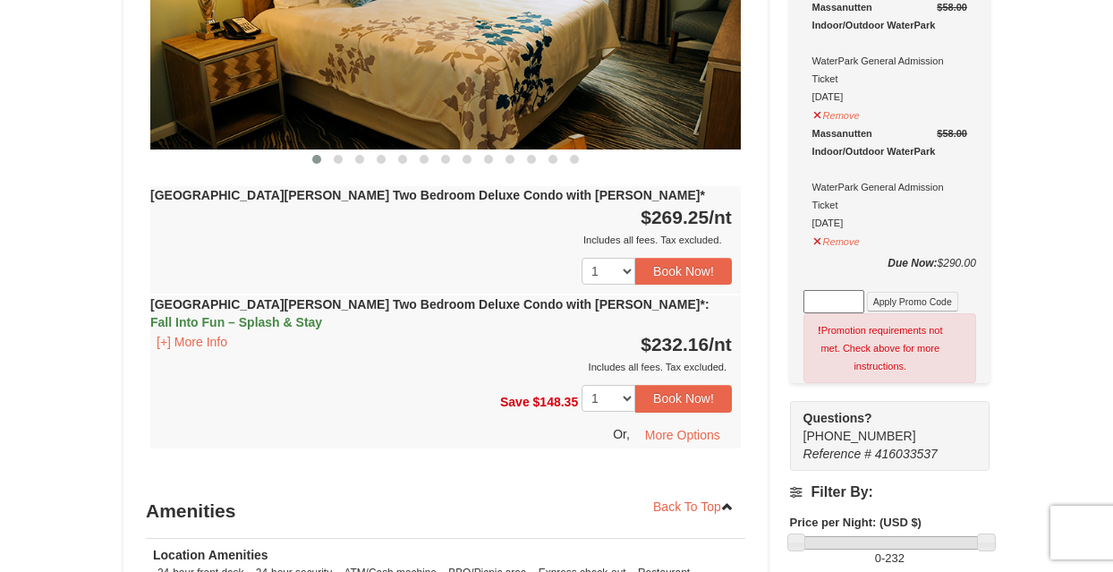
scroll to position [943, 0]
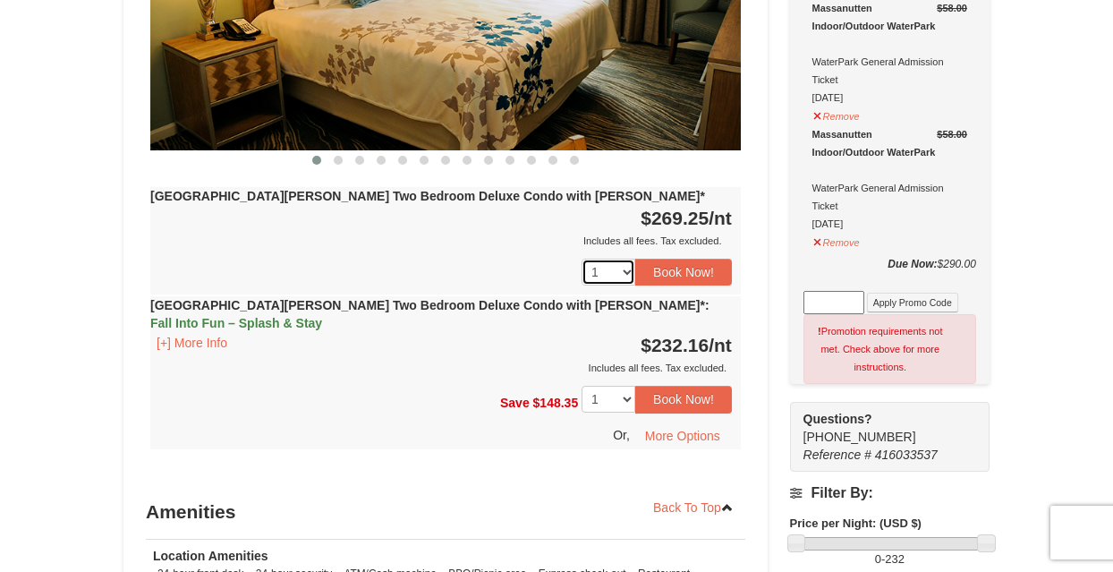
click at [630, 259] on select "1" at bounding box center [609, 272] width 54 height 27
click at [401, 232] on div "Includes all fees. Tax excluded." at bounding box center [441, 241] width 582 height 18
click at [629, 386] on select "1" at bounding box center [609, 399] width 54 height 27
click at [380, 296] on div "[GEOGRAPHIC_DATA][PERSON_NAME] Two Bedroom Deluxe Condo with [PERSON_NAME]* : F…" at bounding box center [445, 336] width 591 height 81
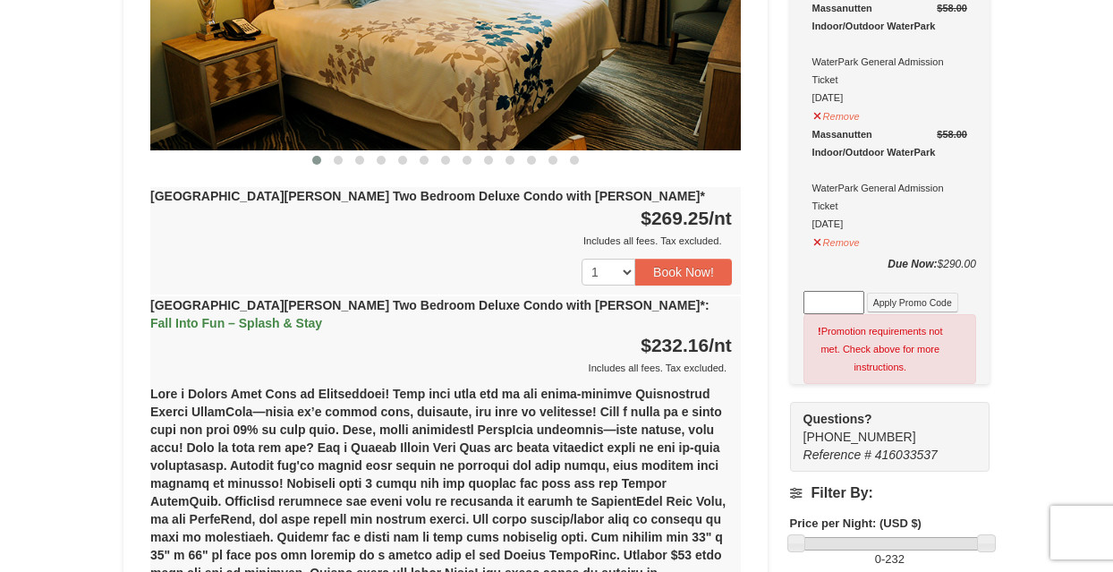
click at [578, 296] on div "[GEOGRAPHIC_DATA][PERSON_NAME] Two Bedroom Deluxe Condo with [PERSON_NAME]* : F…" at bounding box center [445, 336] width 591 height 81
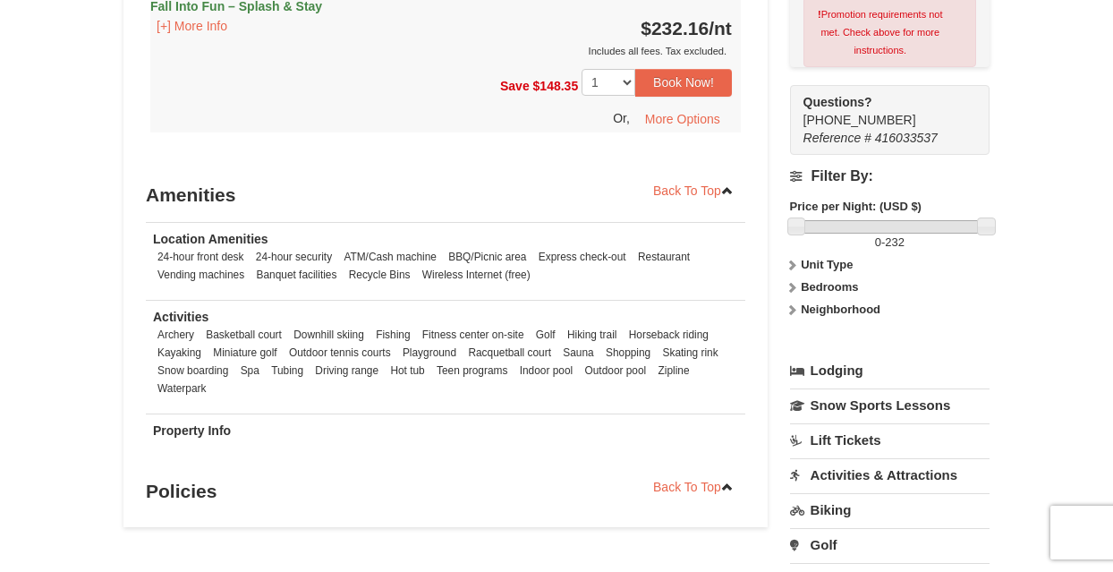
scroll to position [1256, 0]
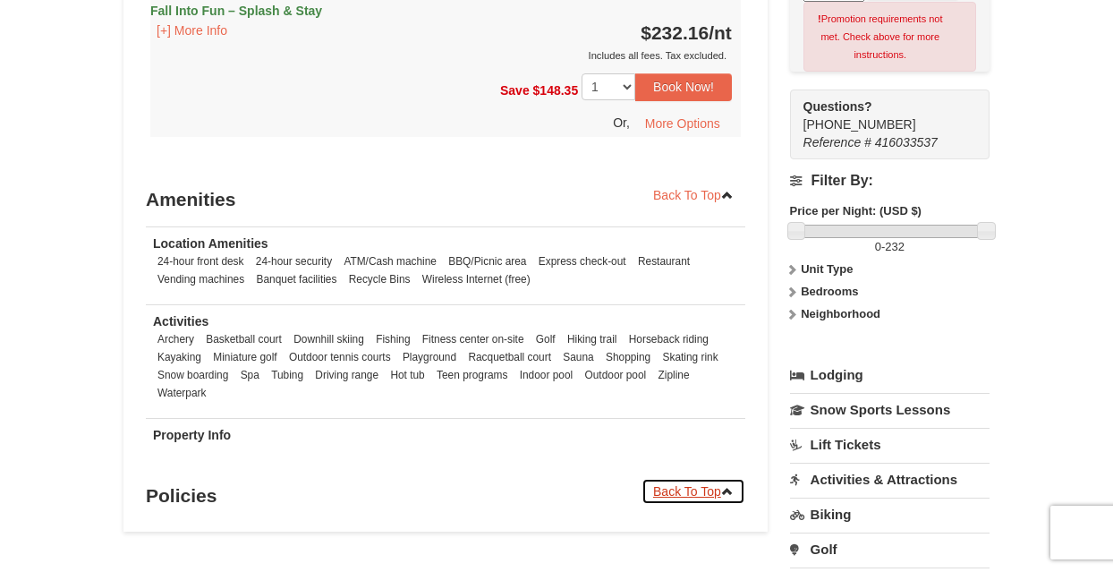
click at [726, 485] on icon at bounding box center [727, 491] width 13 height 13
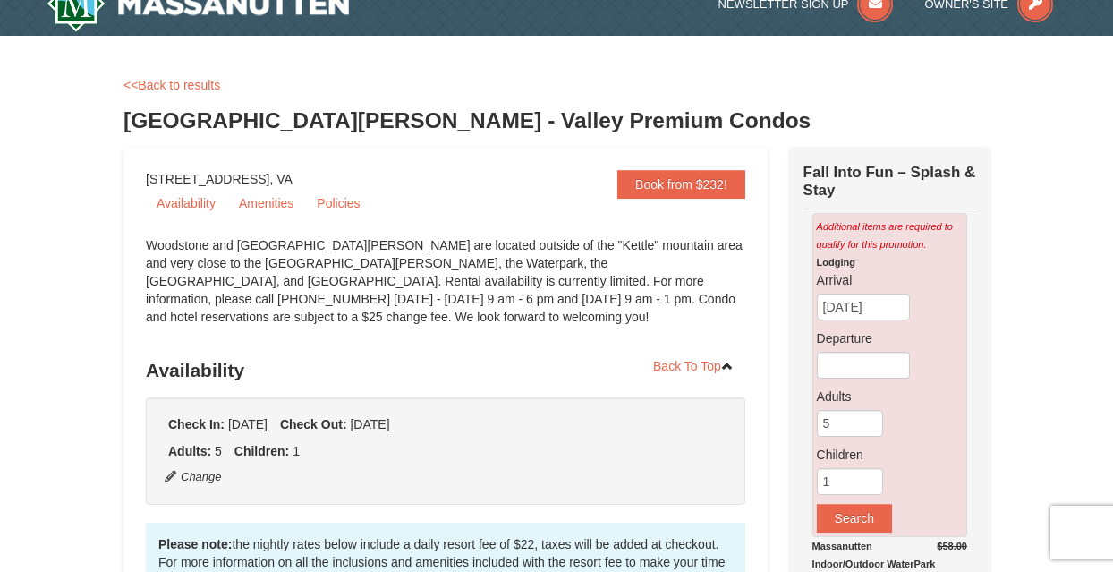
scroll to position [0, 0]
